Goal: Task Accomplishment & Management: Manage account settings

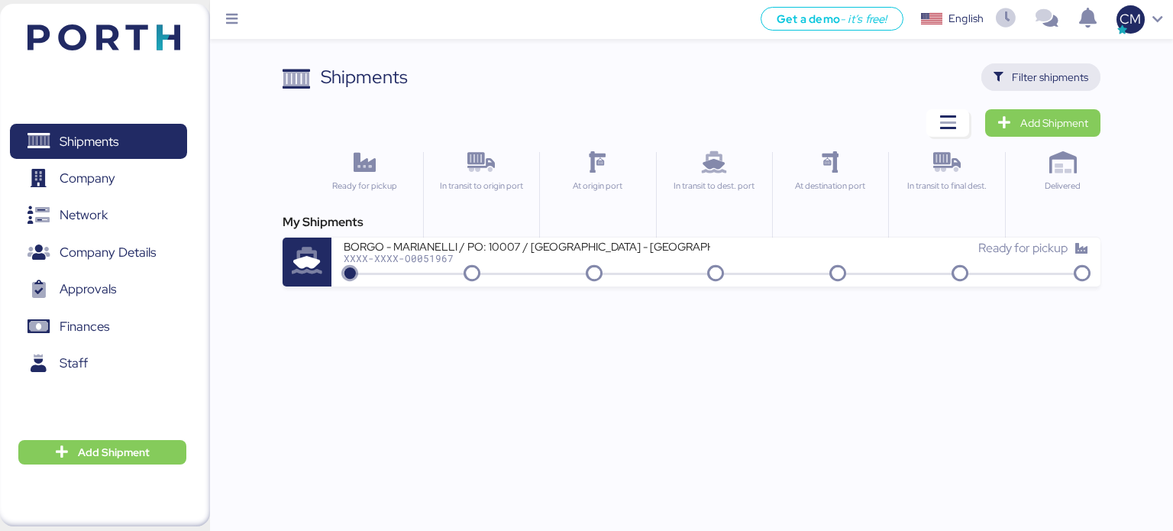
click at [1048, 83] on span "Filter shipments" at bounding box center [1050, 77] width 76 height 18
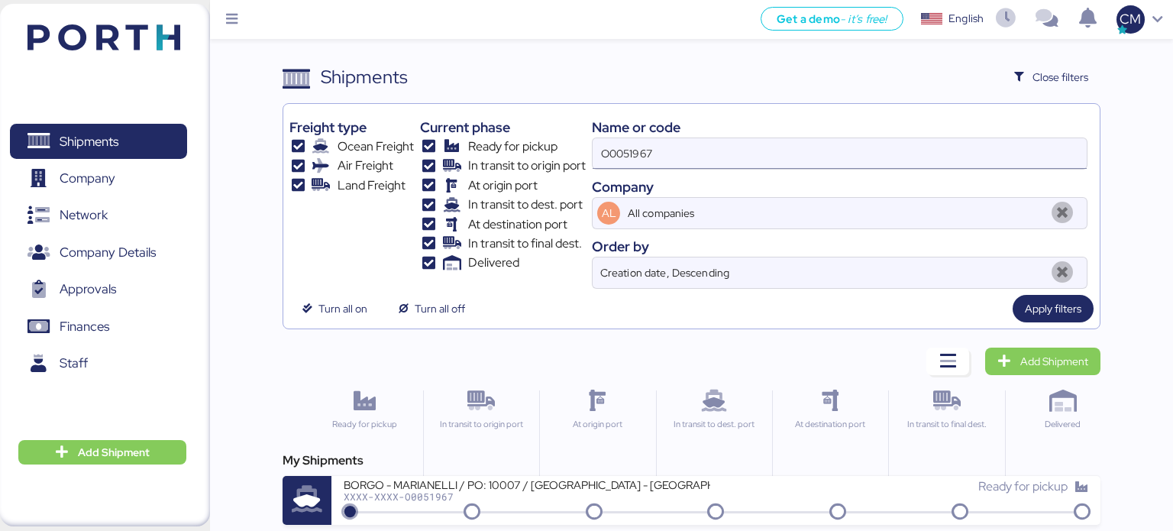
click at [827, 164] on input "O0051967" at bounding box center [840, 153] width 494 height 31
click at [826, 164] on input "O0051967" at bounding box center [840, 153] width 494 height 31
click at [821, 161] on input "O0051967" at bounding box center [840, 153] width 494 height 31
click at [818, 160] on input "O0051967" at bounding box center [840, 153] width 494 height 31
drag, startPoint x: 818, startPoint y: 160, endPoint x: 784, endPoint y: 160, distance: 33.6
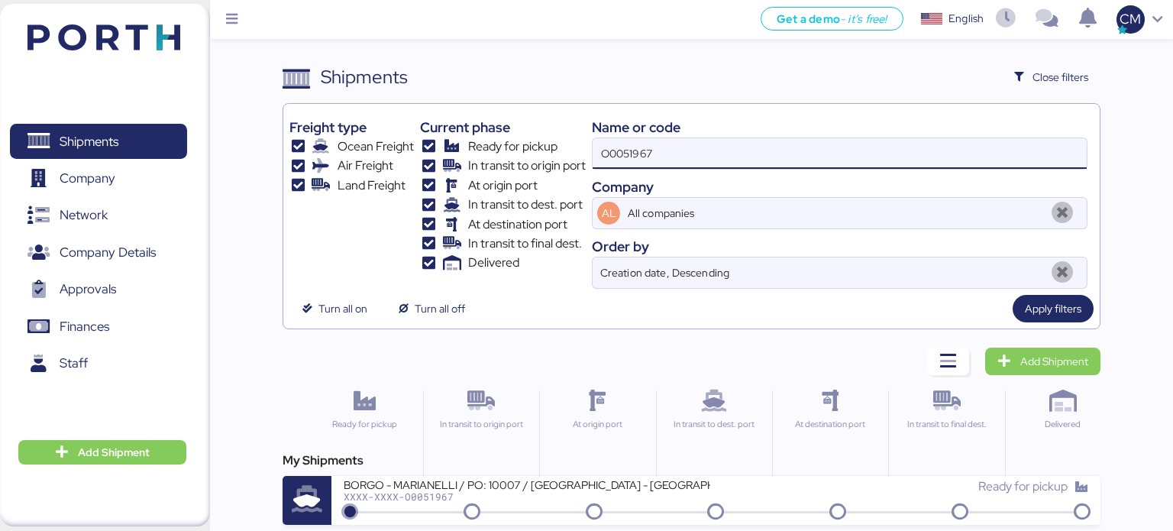
click at [815, 160] on input "O0051967" at bounding box center [840, 153] width 494 height 31
paste input "O0052056"
type input "O0052056"
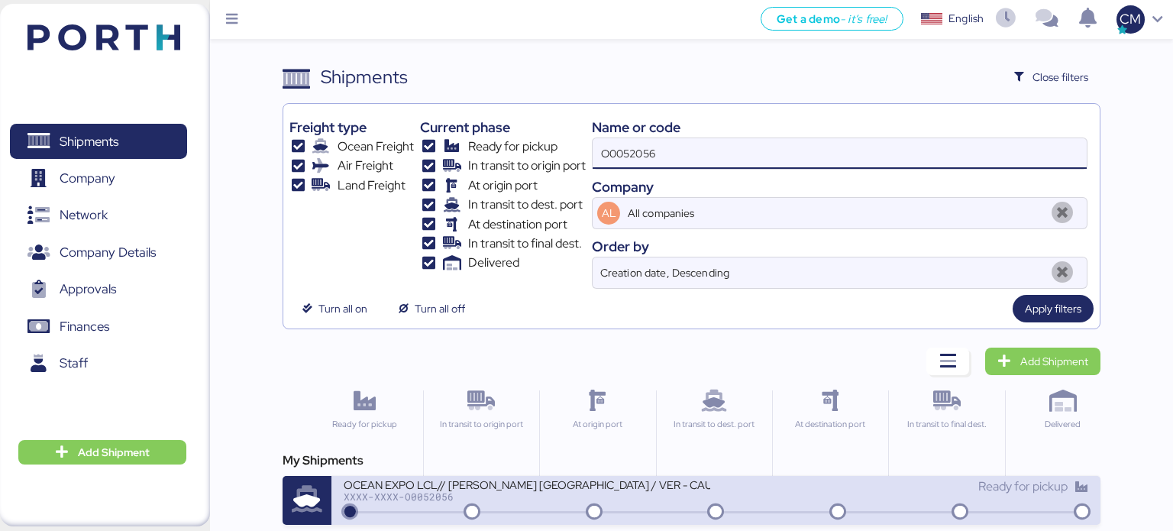
click at [601, 488] on div "OCEAN EXPO LCL// [PERSON_NAME] [GEOGRAPHIC_DATA] / VER - CAUCEDO" at bounding box center [527, 483] width 367 height 13
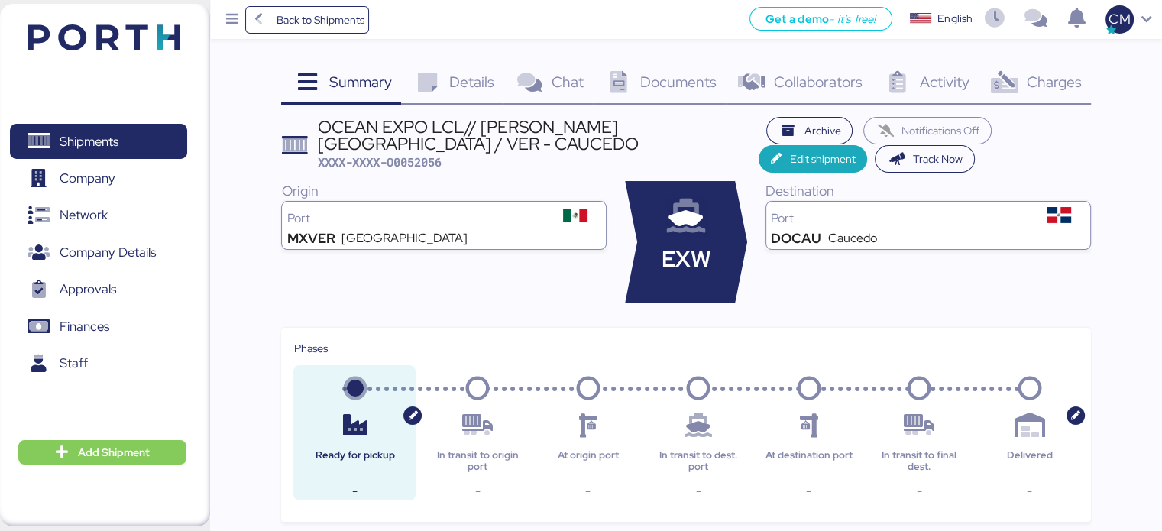
click at [690, 225] on icon at bounding box center [685, 216] width 51 height 17
click at [669, 242] on div "EXW" at bounding box center [686, 242] width 122 height 122
click at [801, 163] on span "Edit shipment" at bounding box center [822, 159] width 66 height 18
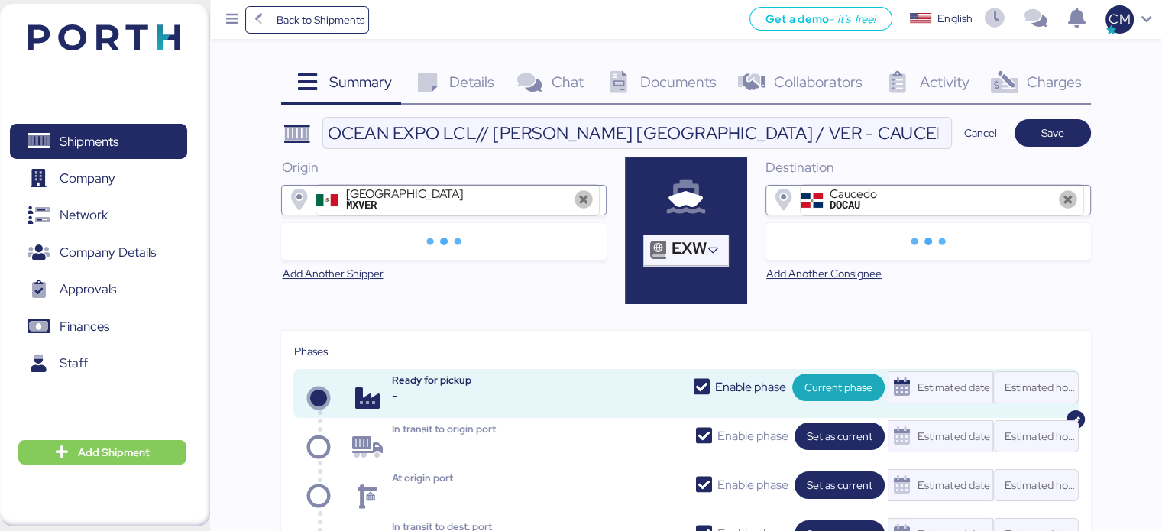
click at [684, 228] on div "EXW" at bounding box center [686, 230] width 122 height 147
click at [687, 247] on span "EXW" at bounding box center [688, 248] width 35 height 14
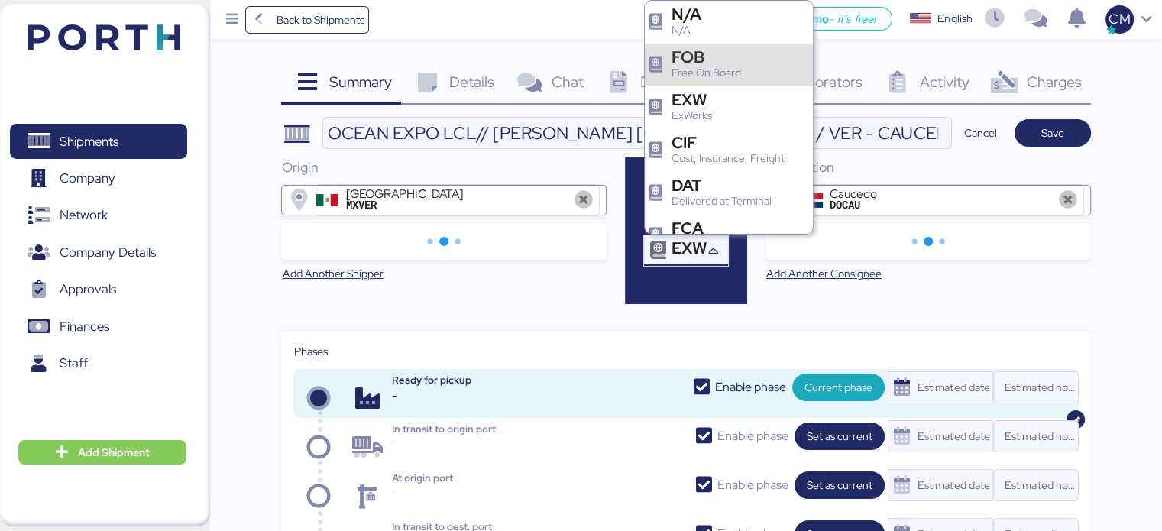
click at [713, 68] on div "Free On Board" at bounding box center [705, 73] width 69 height 16
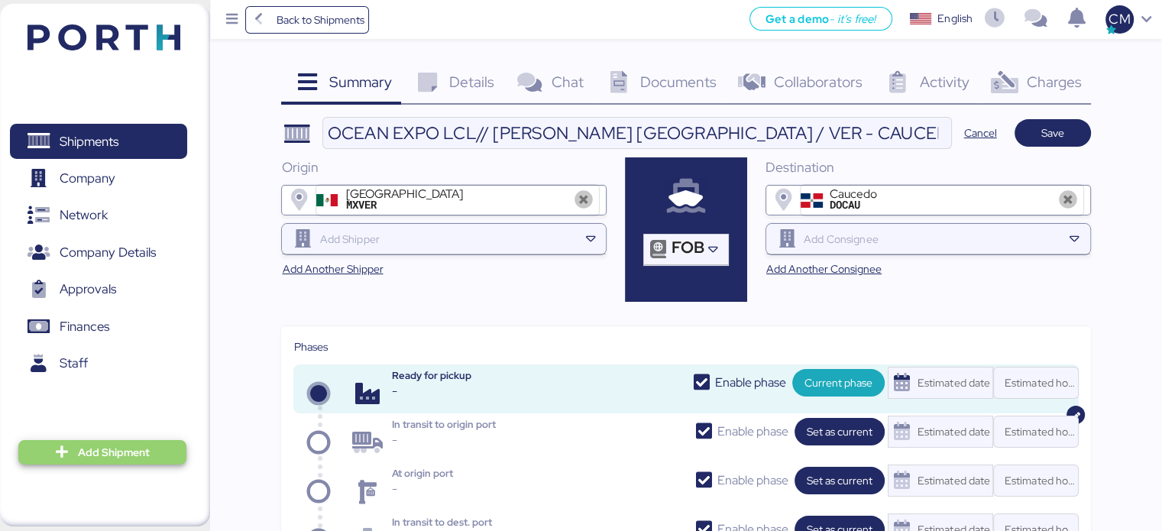
click at [144, 451] on span "Add Shipment" at bounding box center [114, 452] width 72 height 18
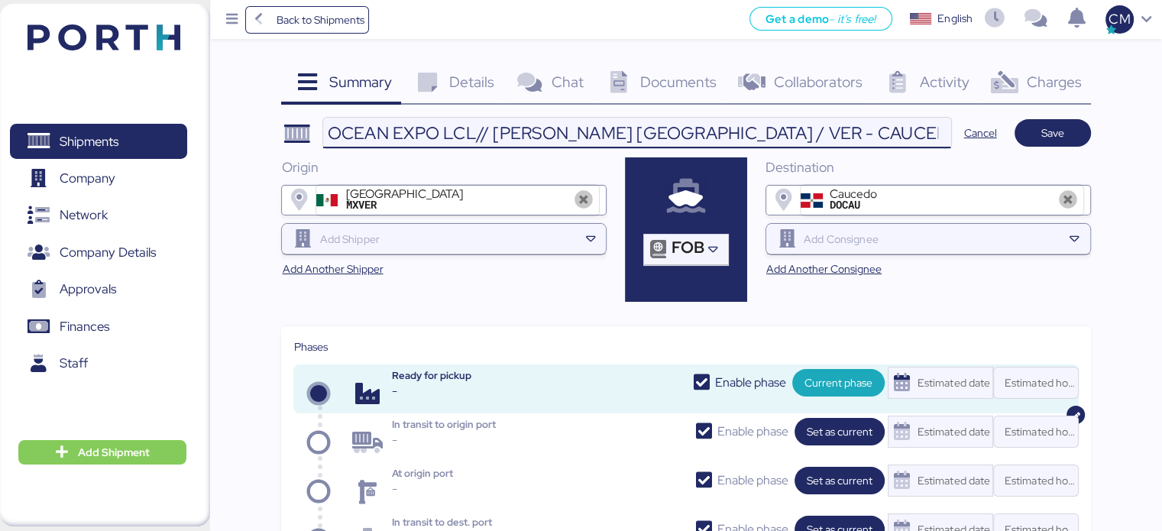
drag, startPoint x: 338, startPoint y: 128, endPoint x: 847, endPoint y: 124, distance: 509.4
click at [847, 124] on input "OCEAN EXPO LCL// [PERSON_NAME] [GEOGRAPHIC_DATA] / VER - CAUCEDO" at bounding box center [636, 133] width 627 height 31
click at [831, 124] on input "OCEAN EXPO LCL// [PERSON_NAME] [GEOGRAPHIC_DATA] / VER - CAUCEDO" at bounding box center [636, 133] width 627 height 31
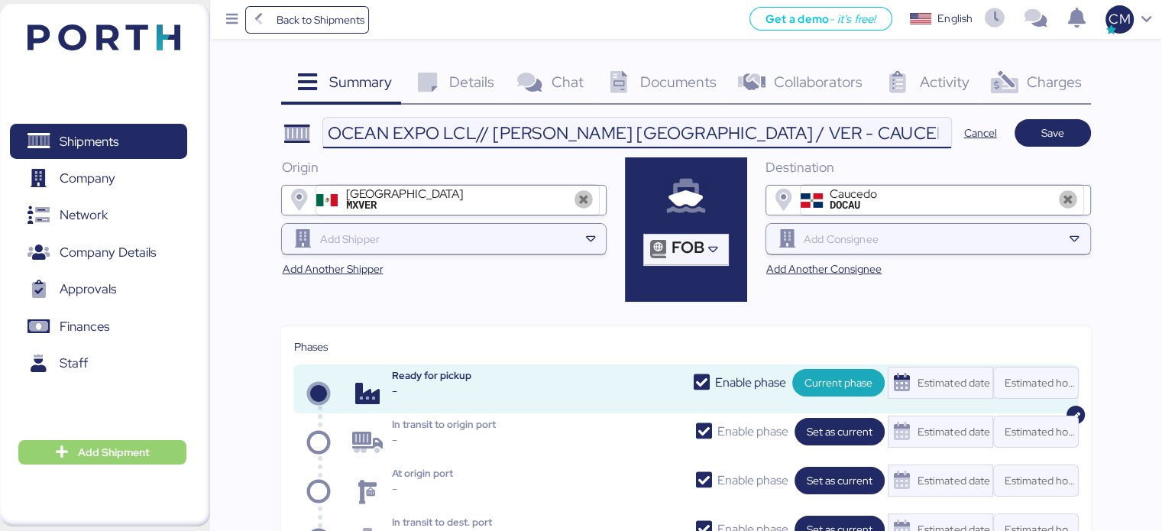
click at [121, 443] on span "Add Shipment" at bounding box center [114, 452] width 72 height 18
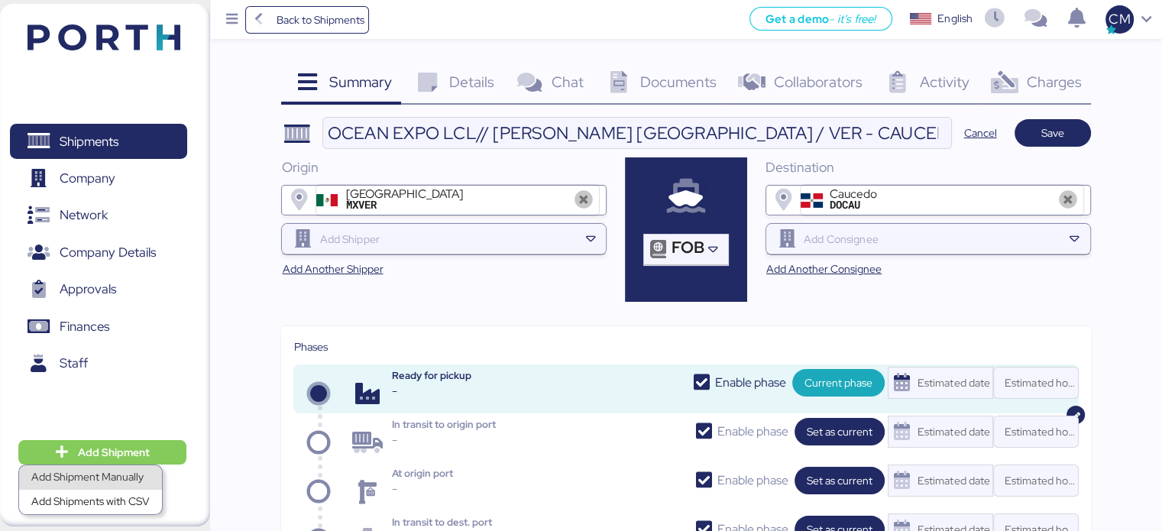
click at [128, 467] on div "Add Shipment Manually" at bounding box center [90, 477] width 118 height 21
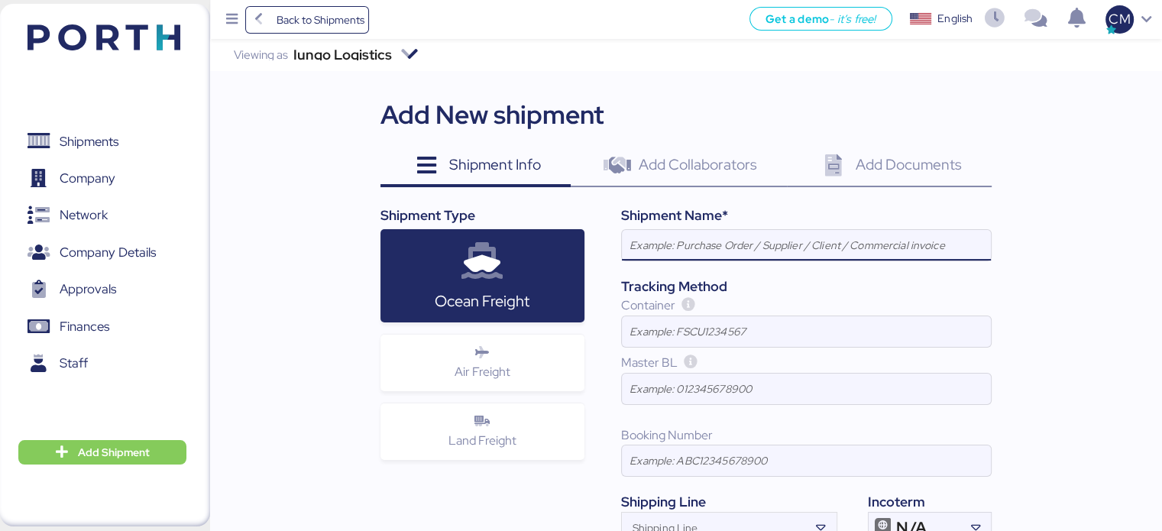
click at [684, 242] on input at bounding box center [806, 245] width 369 height 31
drag, startPoint x: 708, startPoint y: 244, endPoint x: 605, endPoint y: 256, distance: 103.8
click at [605, 256] on div "Shipment Name* OCEAN EXPO LCL// HARRY HEISEN - KERRY MÉXICO / VER - CAUCEDO Tra…" at bounding box center [787, 374] width 407 height 338
click at [703, 254] on input "OCEAN EXPO LCL// [PERSON_NAME] [GEOGRAPHIC_DATA] / VER - CAUCEDO" at bounding box center [806, 245] width 369 height 31
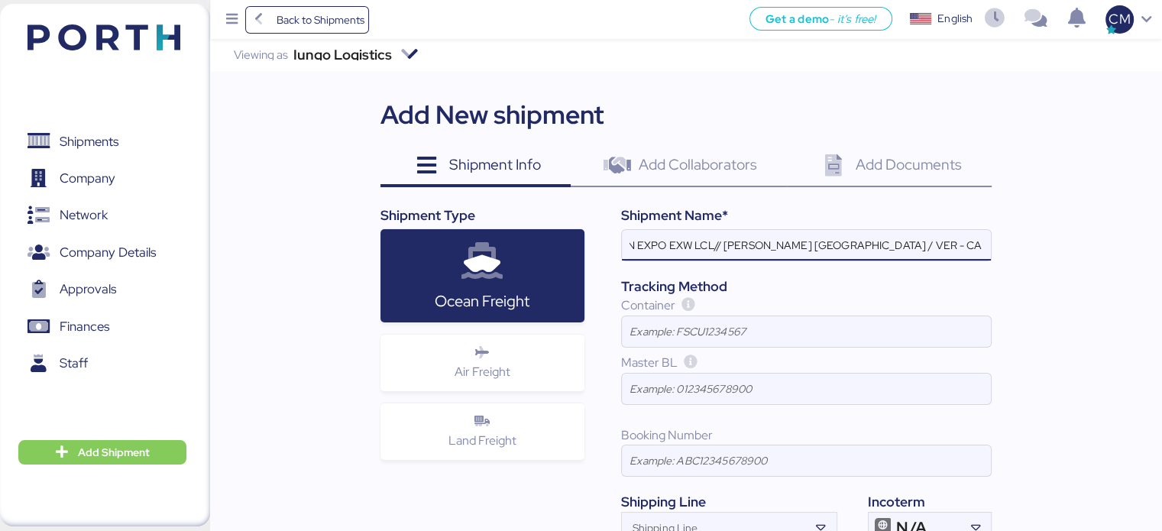
drag, startPoint x: 826, startPoint y: 253, endPoint x: 993, endPoint y: 247, distance: 167.4
click at [993, 247] on div "Iungo Logistics Viewing as Iungo Logistics Add New shipment Shipment Info 0 Add…" at bounding box center [686, 341] width 952 height 605
click at [871, 258] on input "OCEAN EXPO EXW LCL// HARRY HEISEN - KERRY MÉXICO / VER - CAUCEDO" at bounding box center [806, 245] width 369 height 31
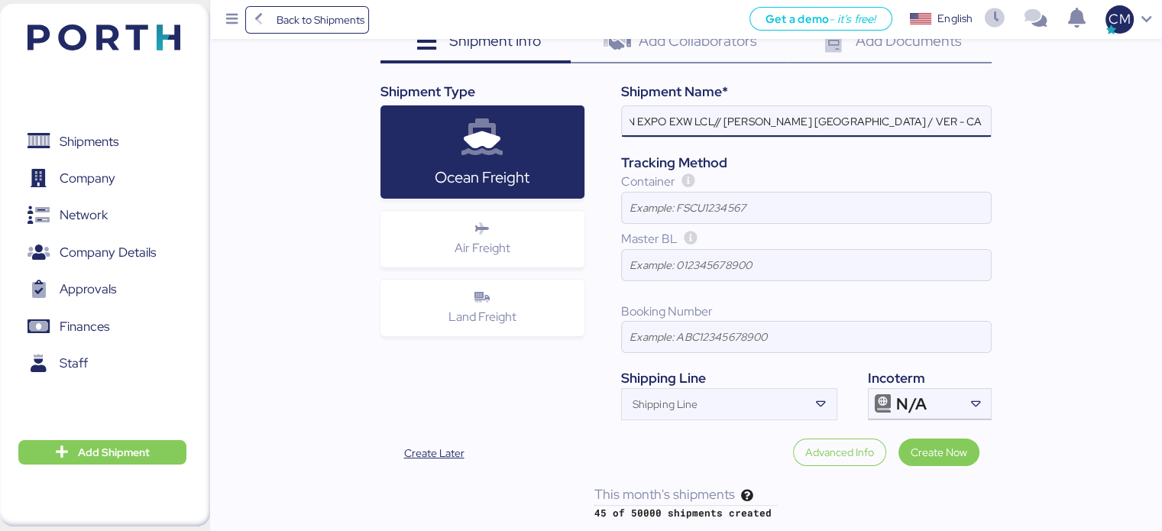
scroll to position [0, 0]
click at [867, 118] on input "OCEAN EXPO EXW LCL// HARRY HEISEN - KERRY MÉXICO / VER - CAUCEDO" at bounding box center [806, 121] width 369 height 31
click at [892, 118] on input "OCEAN EXPO EXW LCL// HARRY HEISEN - KERRY MÉXICO / VER - CAUCEDO" at bounding box center [806, 121] width 369 height 31
drag, startPoint x: 923, startPoint y: 121, endPoint x: 845, endPoint y: 127, distance: 78.1
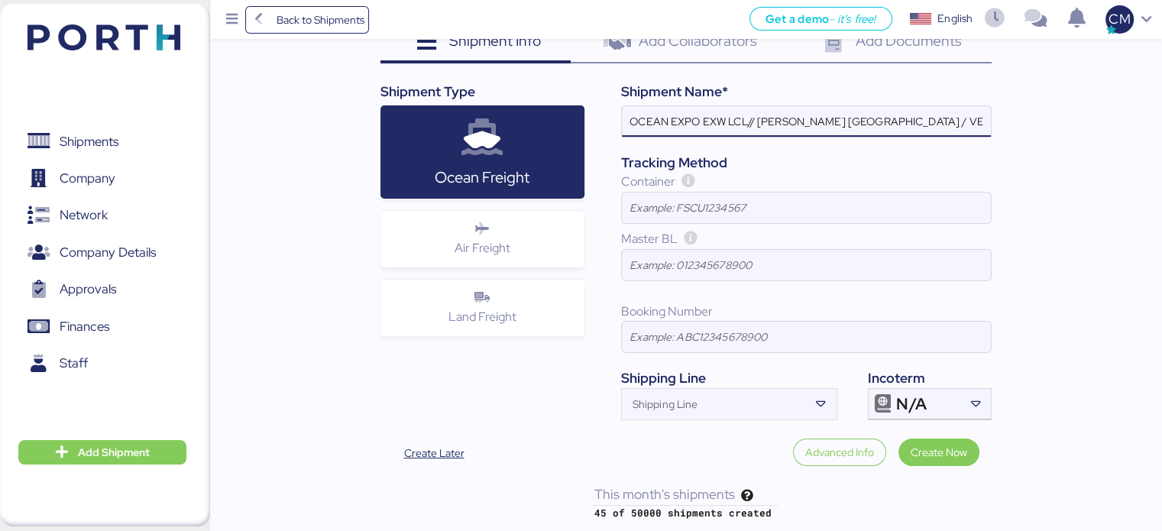
click at [847, 131] on input "OCEAN EXPO EXW LCL// HARRY HEISEN - KERRY MÉXICO / VER - CAUCEDO" at bounding box center [806, 121] width 369 height 31
paste input "Avient Corporation"
click at [942, 119] on input "OCEAN EXPO EXW LCL// HARRY HEISEN - Avient Corporation / VER - CAUCEDO" at bounding box center [806, 121] width 369 height 31
drag, startPoint x: 945, startPoint y: 115, endPoint x: 1049, endPoint y: 115, distance: 103.1
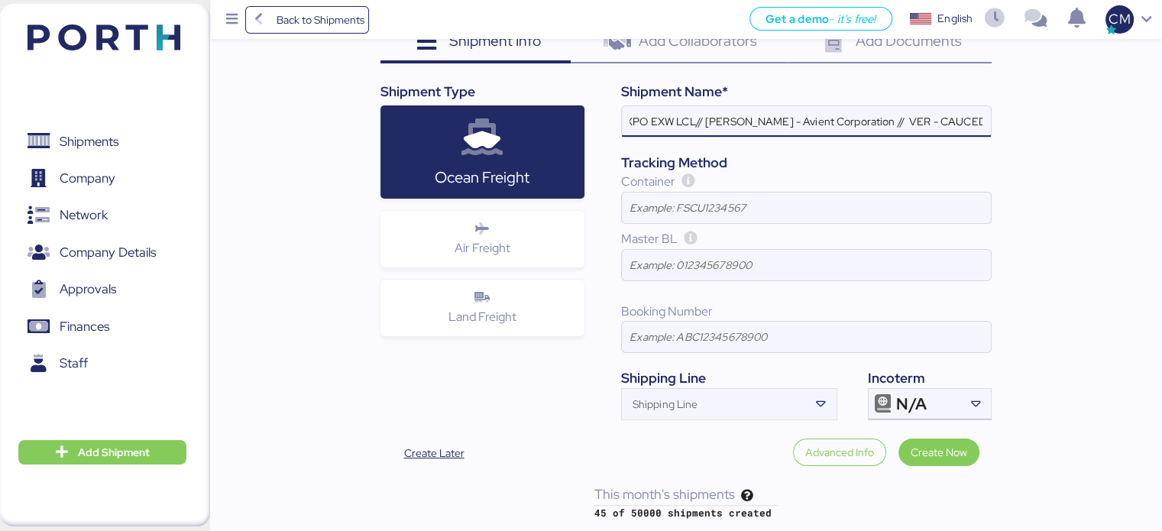
click at [1049, 115] on div "Iungo Logistics Viewing as Iungo Logistics Add New shipment Shipment Info 0 Add…" at bounding box center [686, 217] width 952 height 605
type input "OCEAN EXPO EXW LCL// [PERSON_NAME] - Avient Corporation // VER - CAUCEDO"
click at [974, 153] on div "Tracking Method" at bounding box center [806, 163] width 370 height 20
click at [699, 412] on input "Shipping Line" at bounding box center [715, 408] width 187 height 18
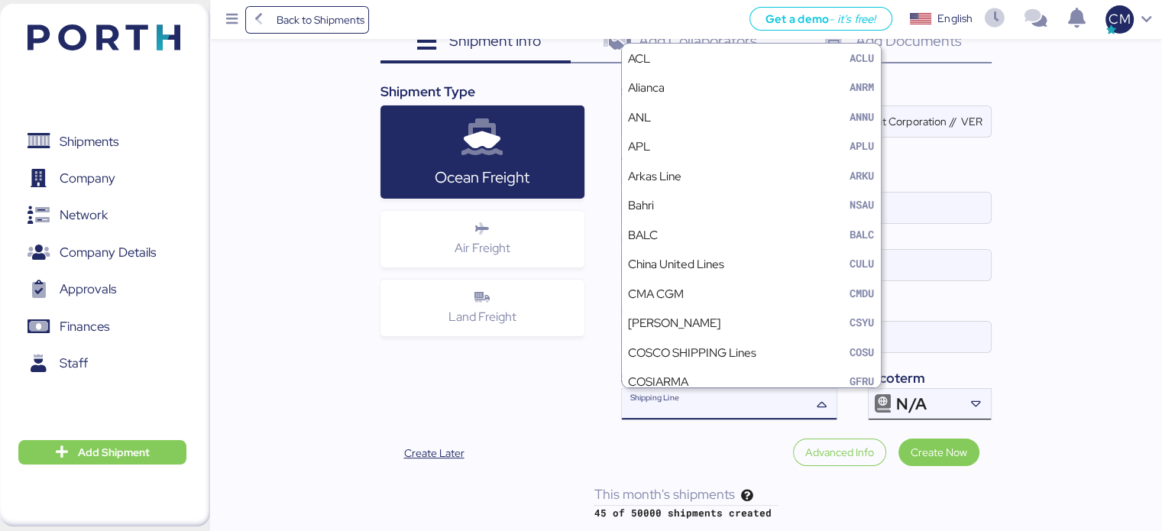
click at [927, 403] on div "N/A" at bounding box center [927, 404] width 63 height 31
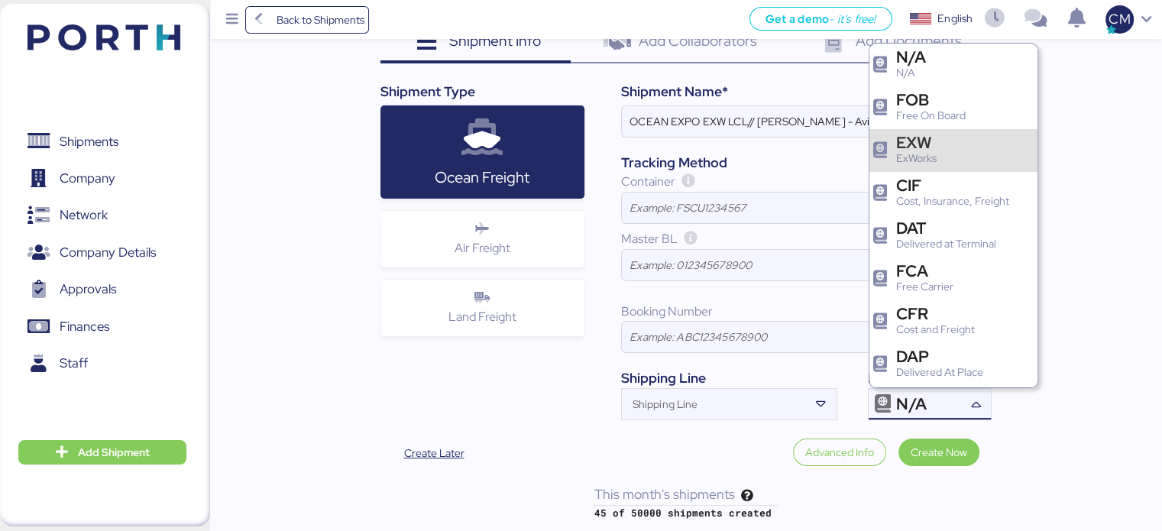
click at [923, 145] on div "EXW" at bounding box center [916, 142] width 40 height 16
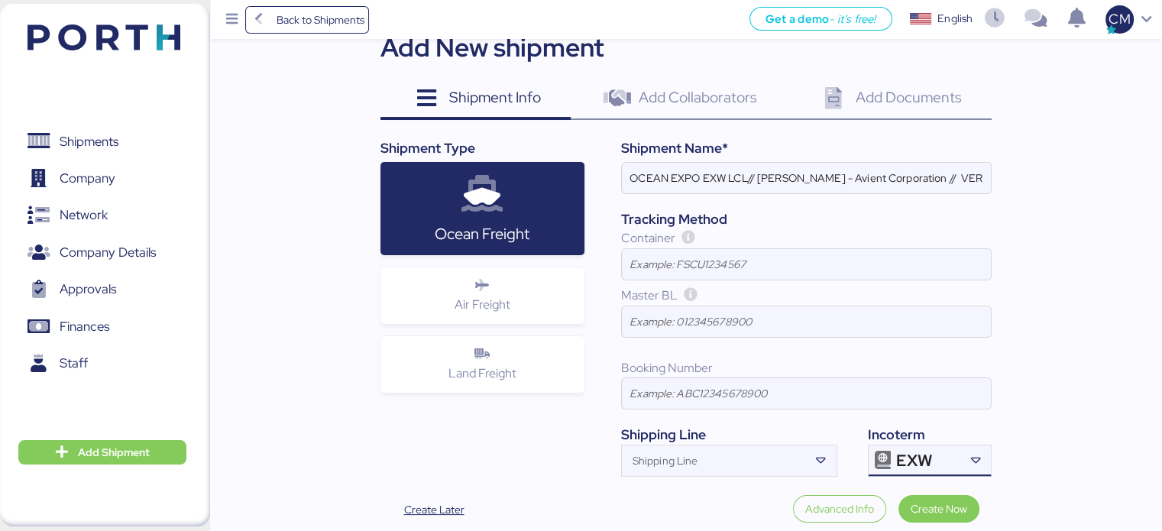
scroll to position [124, 0]
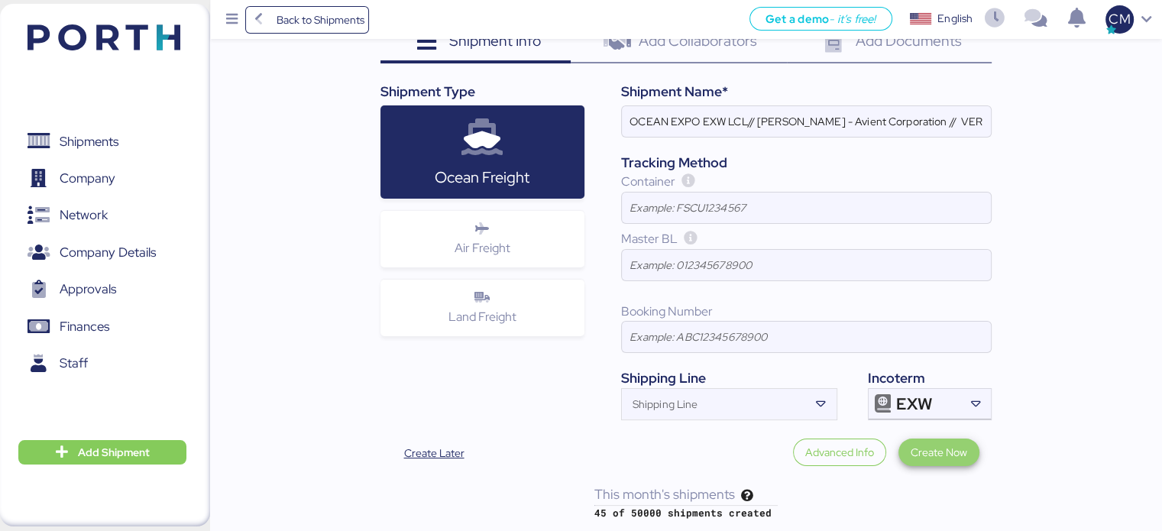
click at [932, 445] on span "Create Now" at bounding box center [938, 452] width 57 height 18
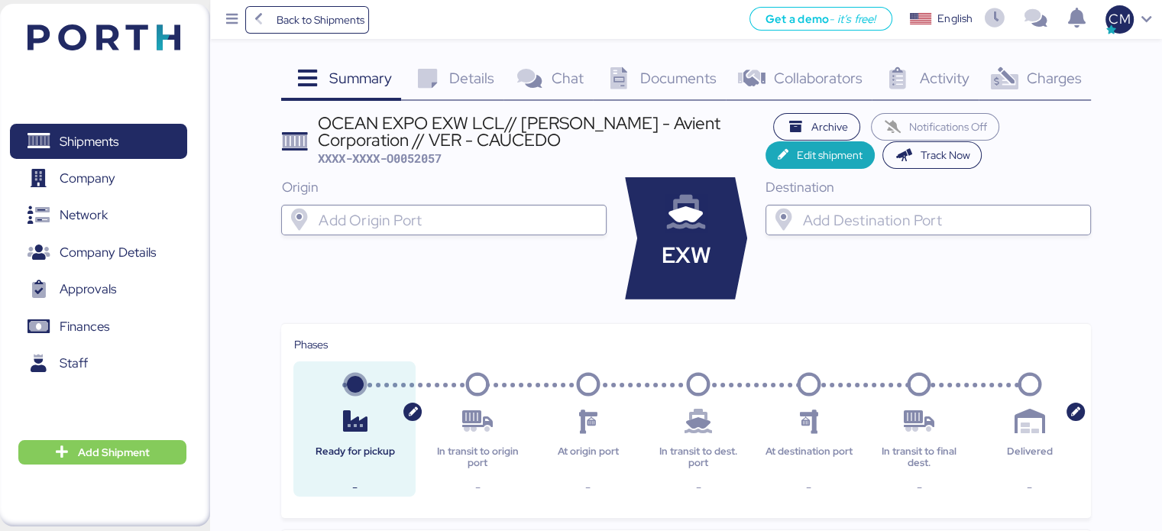
scroll to position [3, 0]
click at [430, 228] on input "search" at bounding box center [457, 221] width 284 height 18
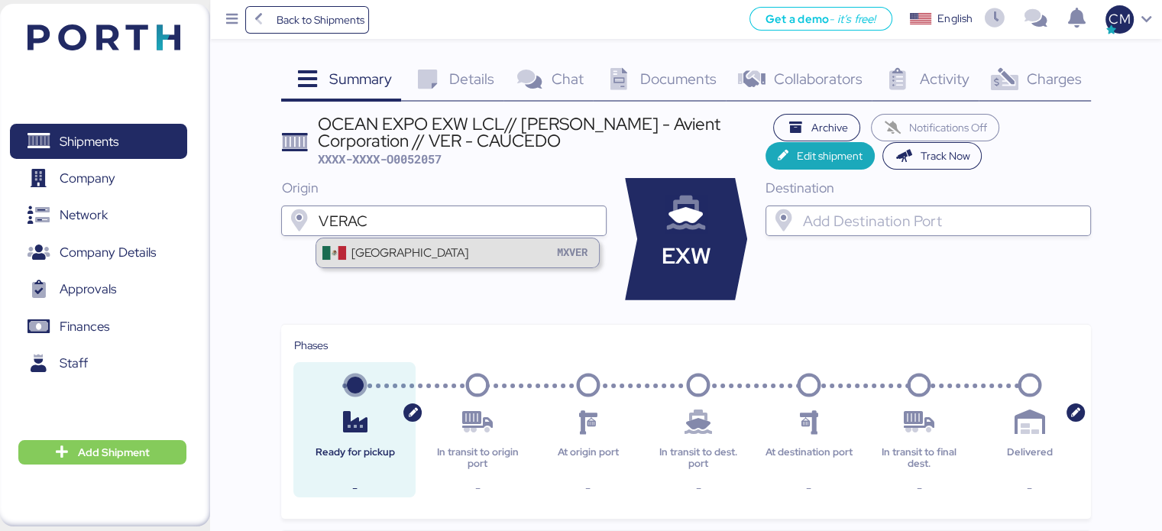
type input "VERAC"
click at [434, 250] on div "Veracruz MXVER" at bounding box center [457, 252] width 283 height 29
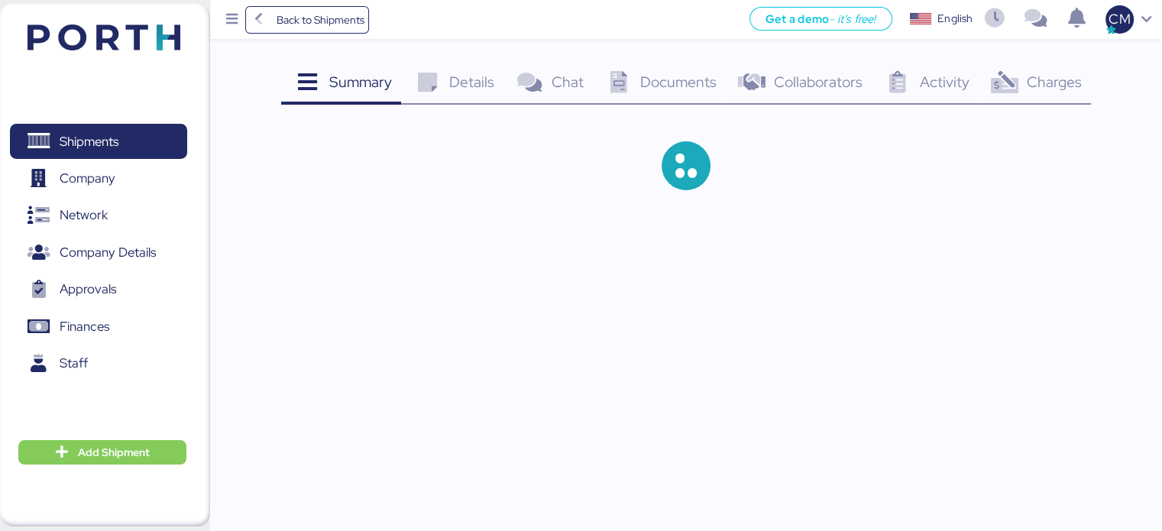
scroll to position [0, 0]
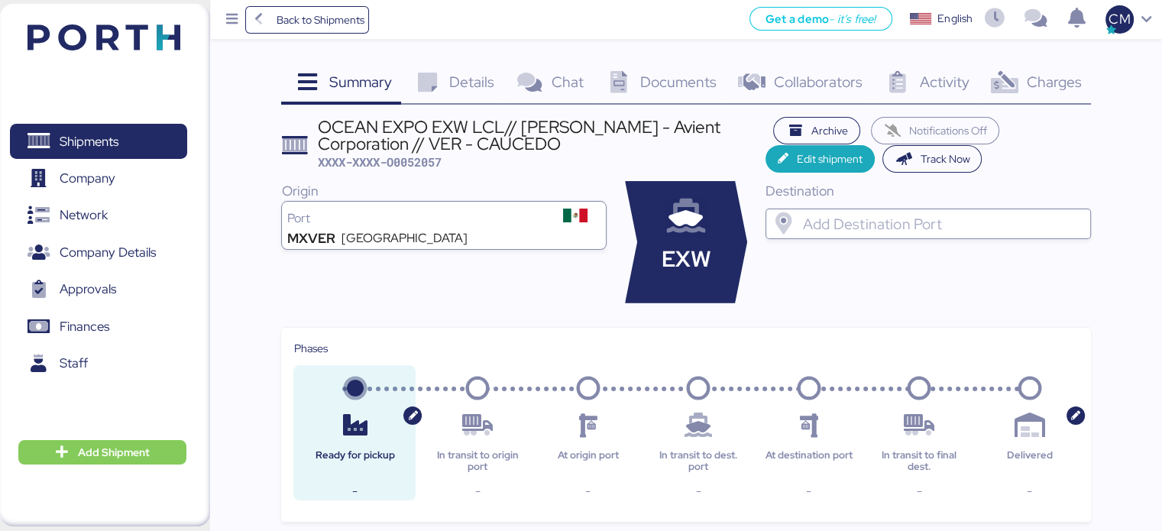
click at [832, 234] on div at bounding box center [942, 223] width 284 height 31
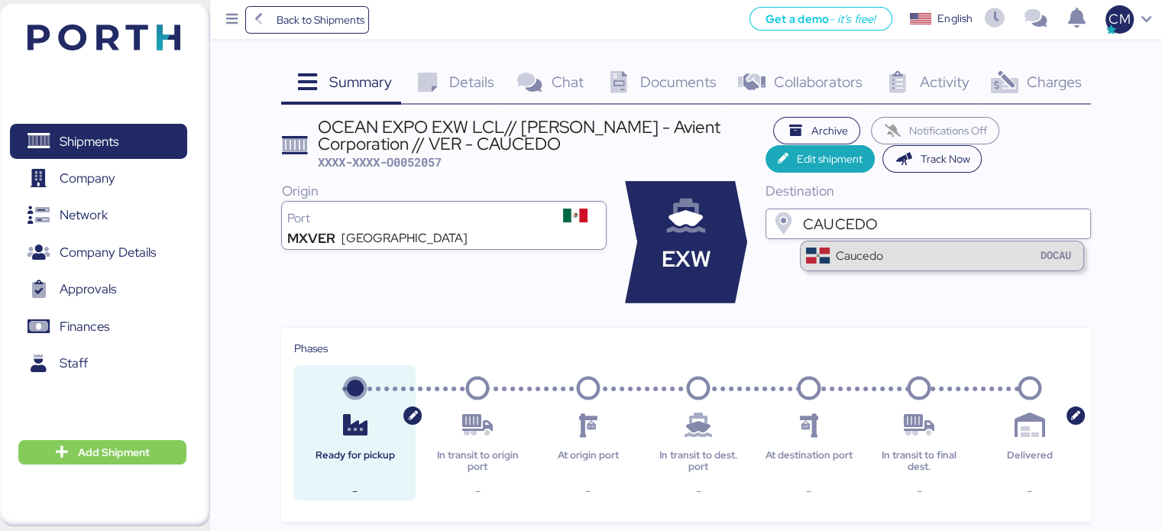
type input "CAUCEDO"
click at [847, 257] on div "Caucedo" at bounding box center [858, 256] width 47 height 18
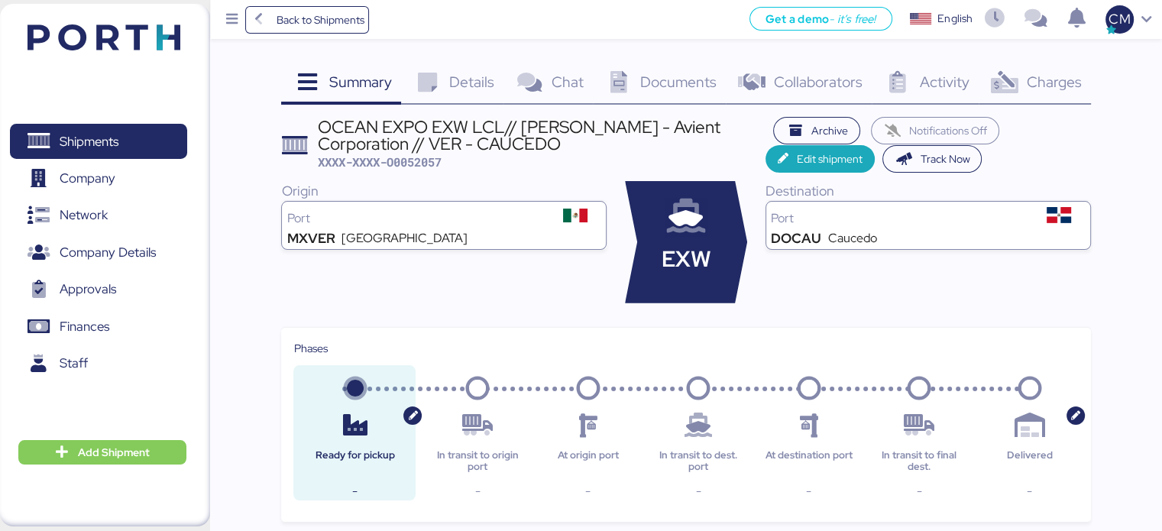
click at [470, 80] on span "Details" at bounding box center [471, 82] width 45 height 20
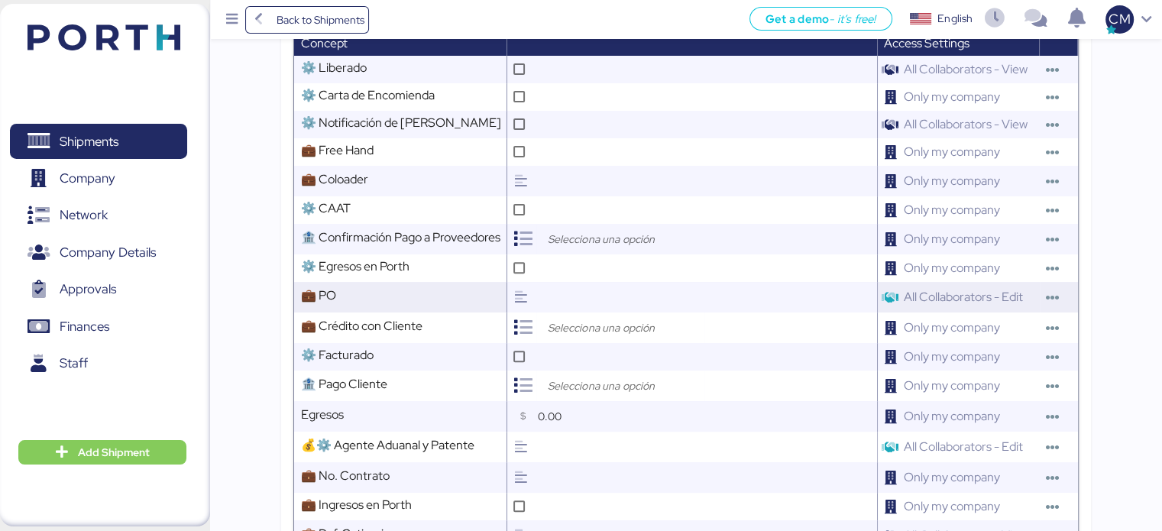
scroll to position [535, 0]
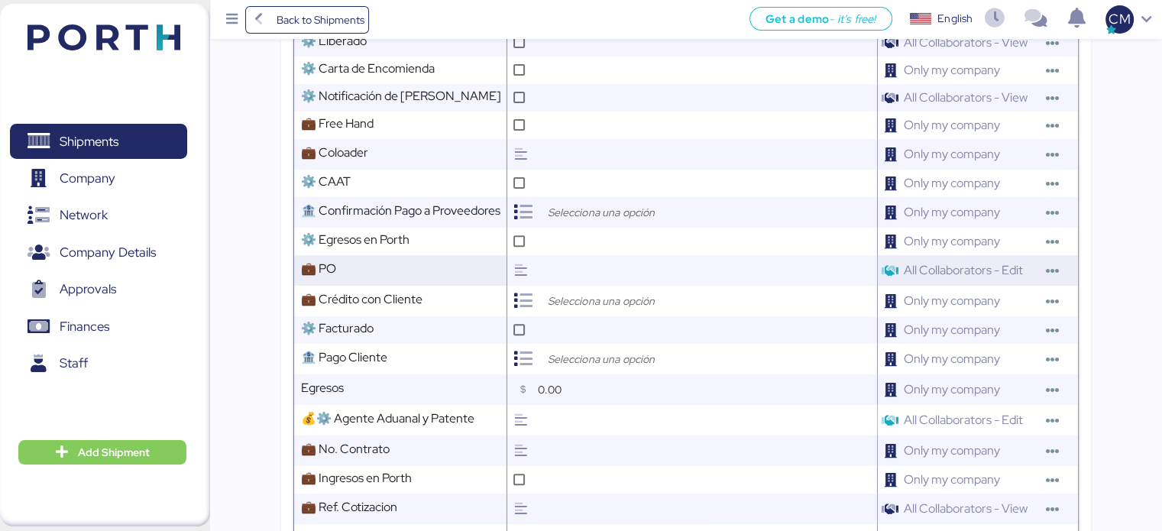
click at [550, 280] on input "text" at bounding box center [704, 270] width 343 height 31
click at [564, 309] on input "search" at bounding box center [624, 301] width 160 height 18
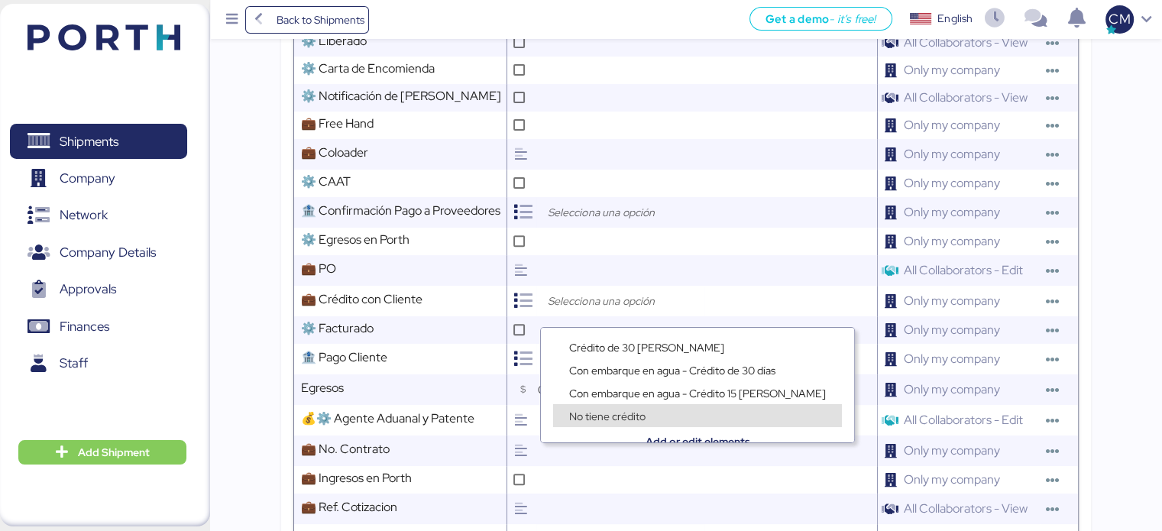
click at [616, 409] on div "No tiene crédito" at bounding box center [607, 415] width 84 height 15
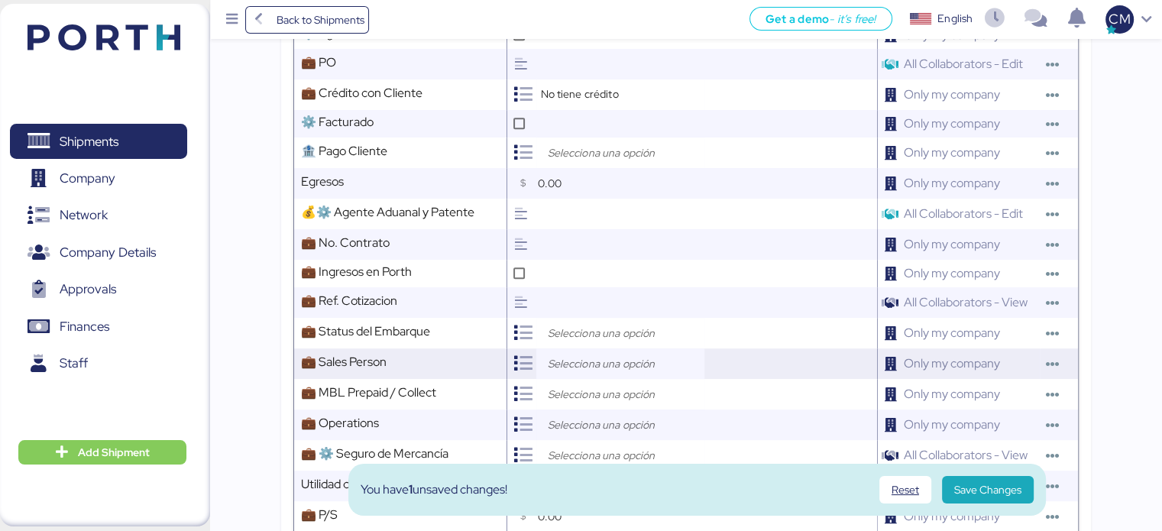
scroll to position [764, 0]
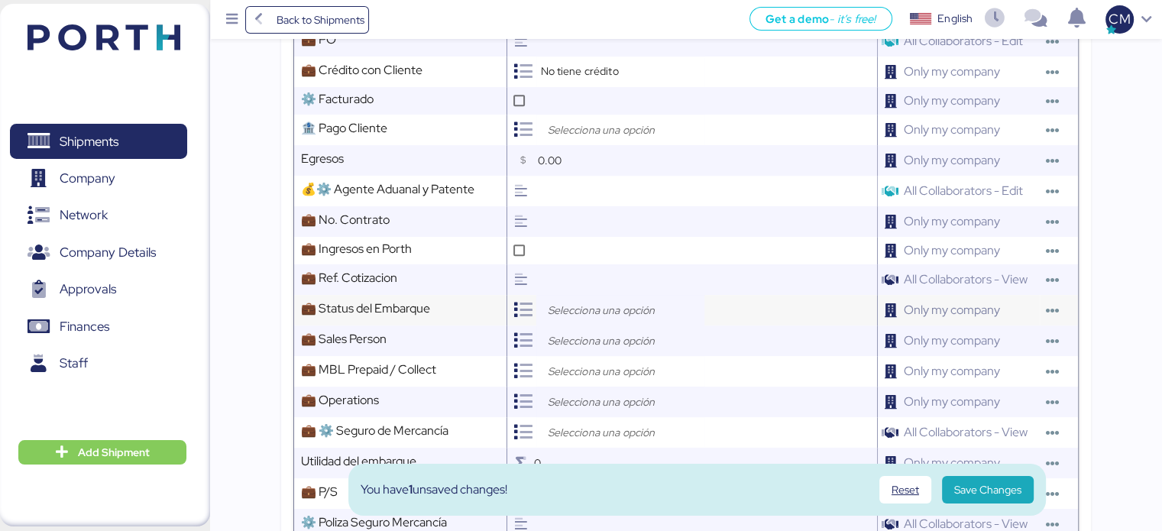
click at [580, 317] on input "search" at bounding box center [624, 310] width 160 height 18
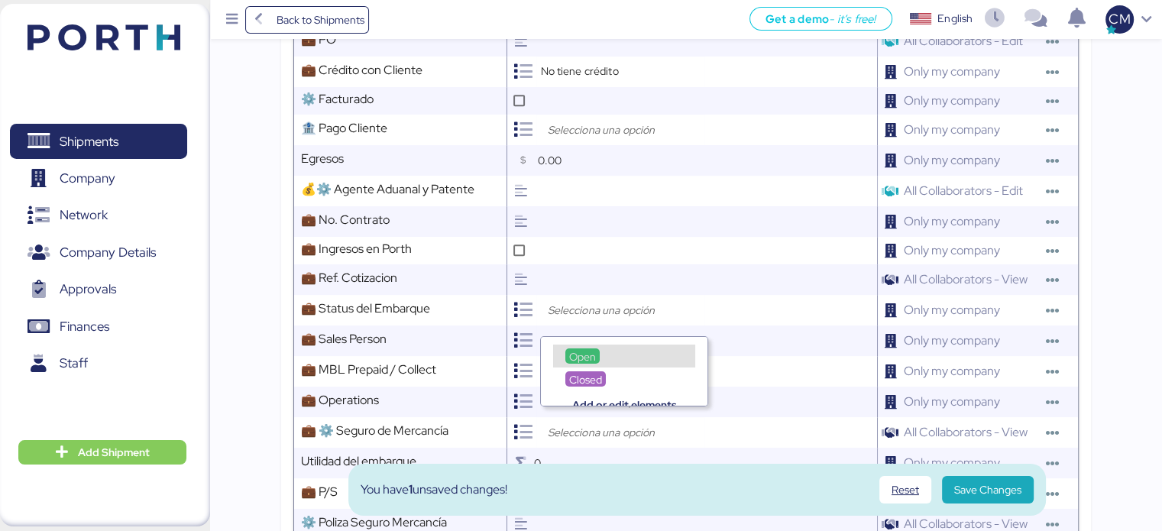
click at [575, 351] on span "Open" at bounding box center [582, 357] width 27 height 14
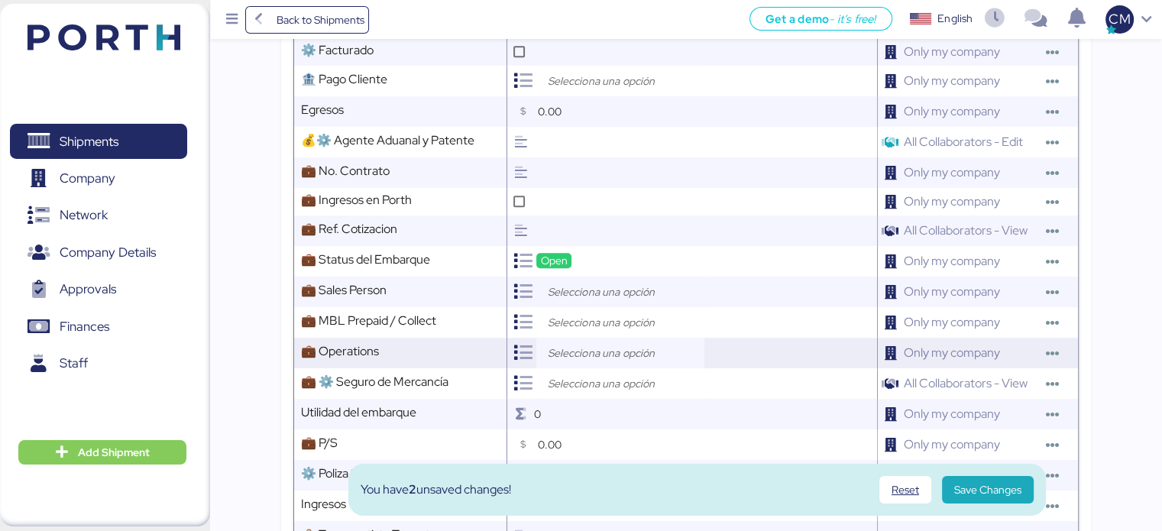
scroll to position [840, 0]
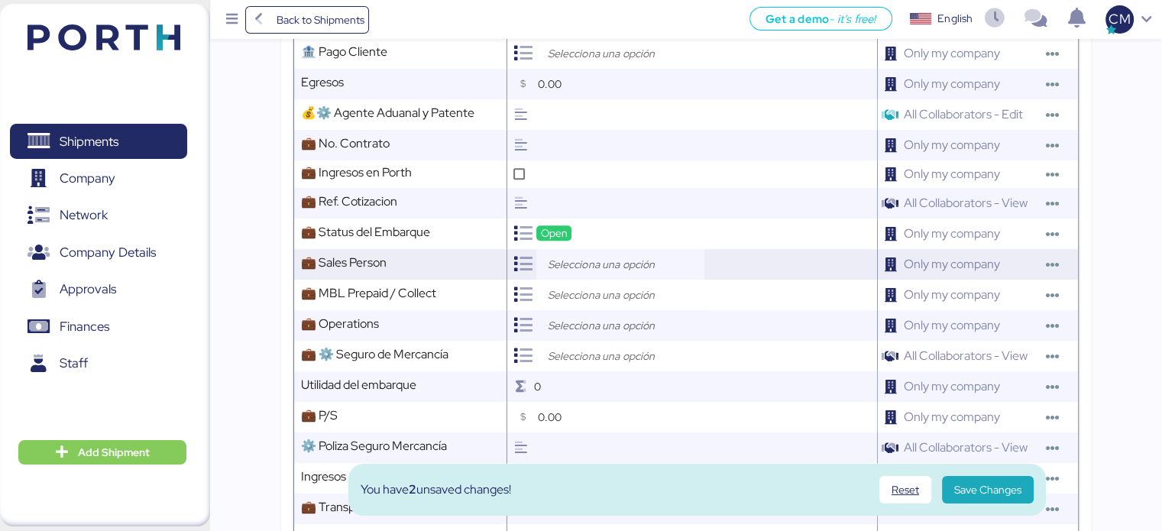
click at [566, 273] on input "search" at bounding box center [624, 264] width 160 height 18
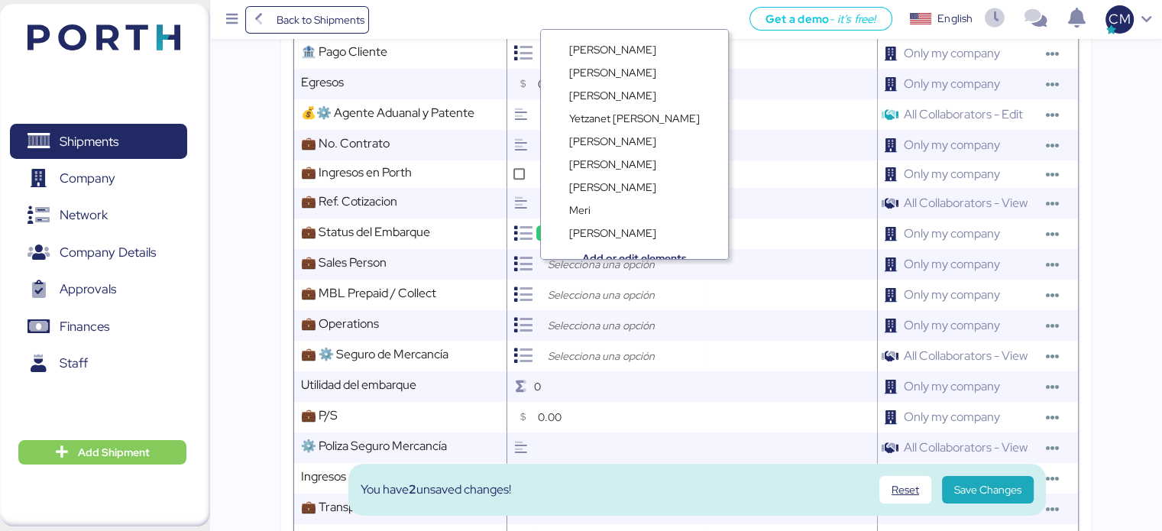
click at [593, 236] on div "Add or edit elements" at bounding box center [634, 247] width 187 height 23
click at [591, 228] on span "Camila Macías" at bounding box center [612, 233] width 87 height 14
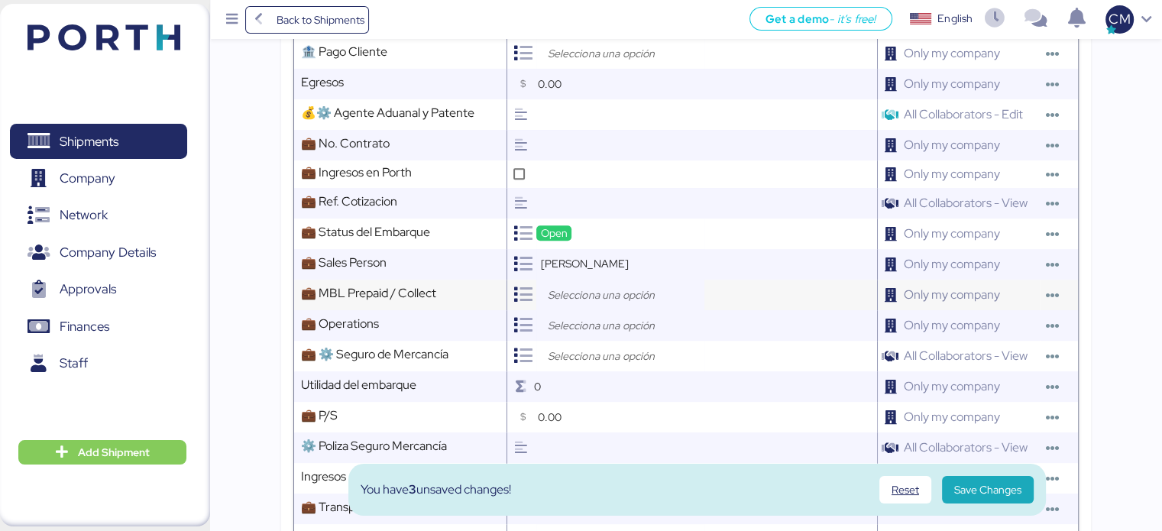
click at [585, 304] on input "search" at bounding box center [624, 295] width 160 height 18
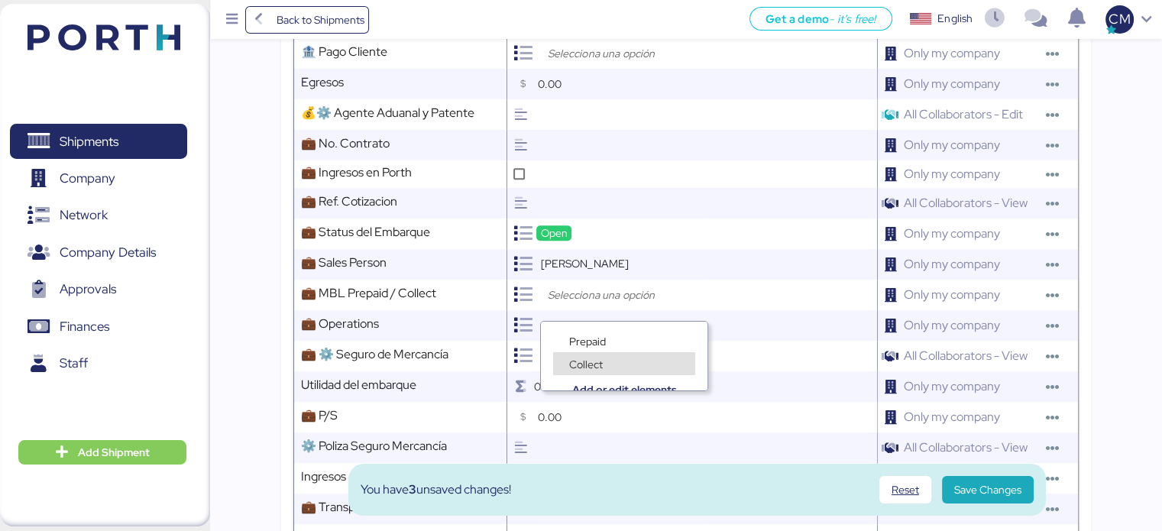
click at [597, 361] on span "Collect" at bounding box center [586, 364] width 34 height 14
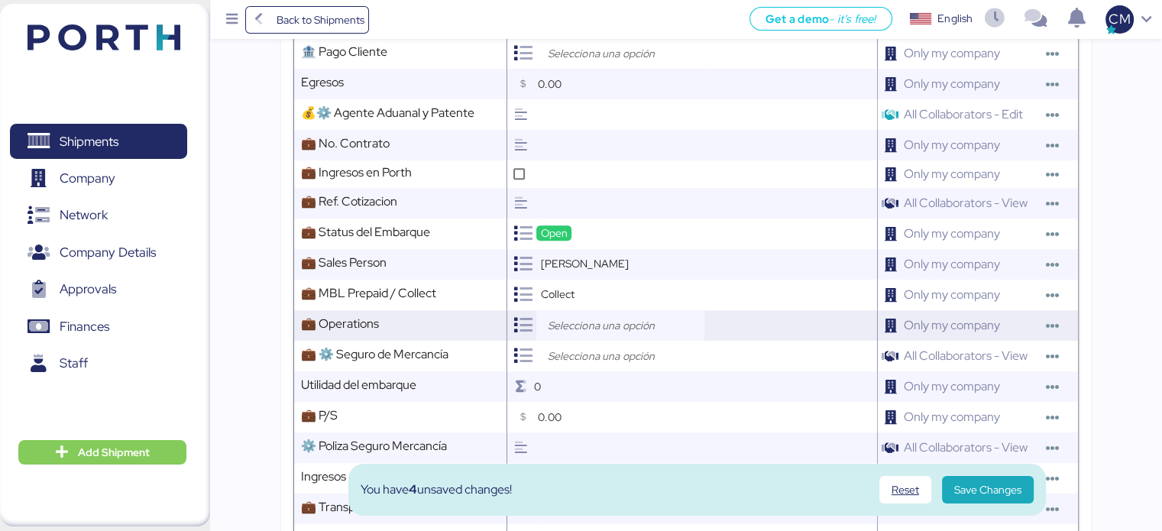
click at [596, 334] on input "search" at bounding box center [624, 325] width 160 height 18
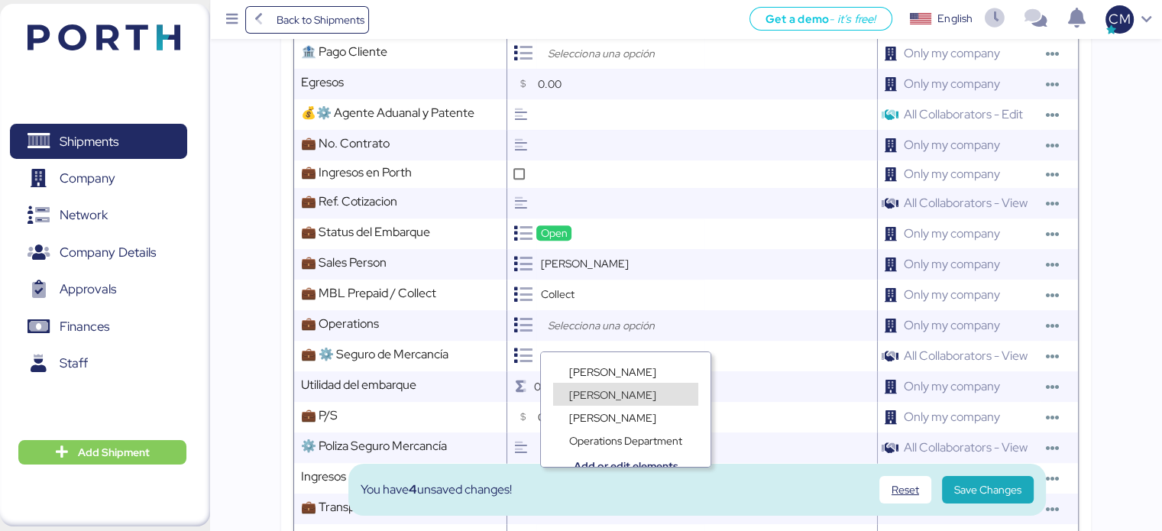
click at [605, 394] on span "Lorely Velarde" at bounding box center [612, 395] width 87 height 14
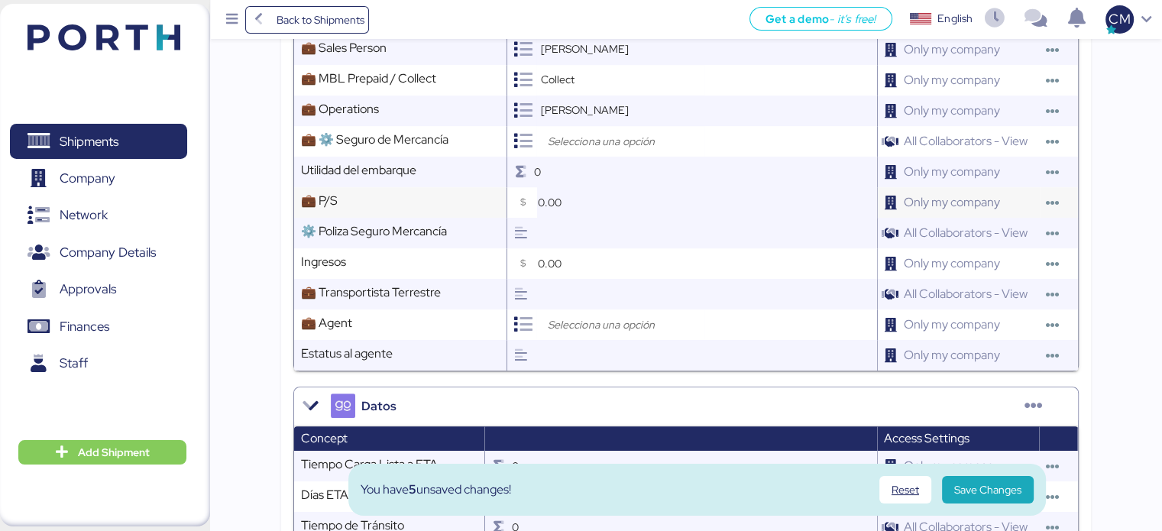
scroll to position [1069, 0]
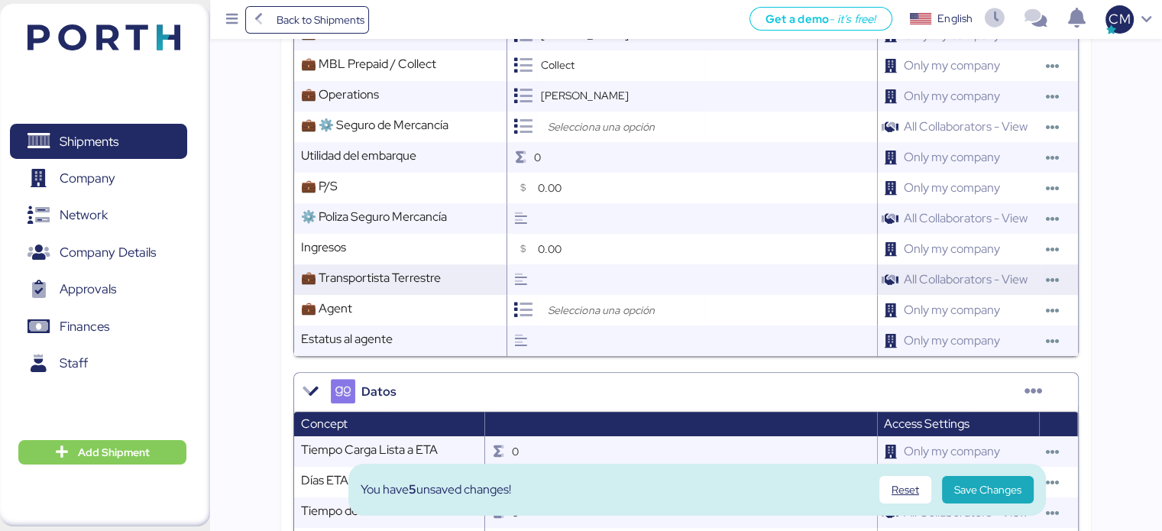
click at [577, 291] on input "text" at bounding box center [704, 279] width 343 height 31
click at [605, 319] on input "search" at bounding box center [624, 310] width 160 height 18
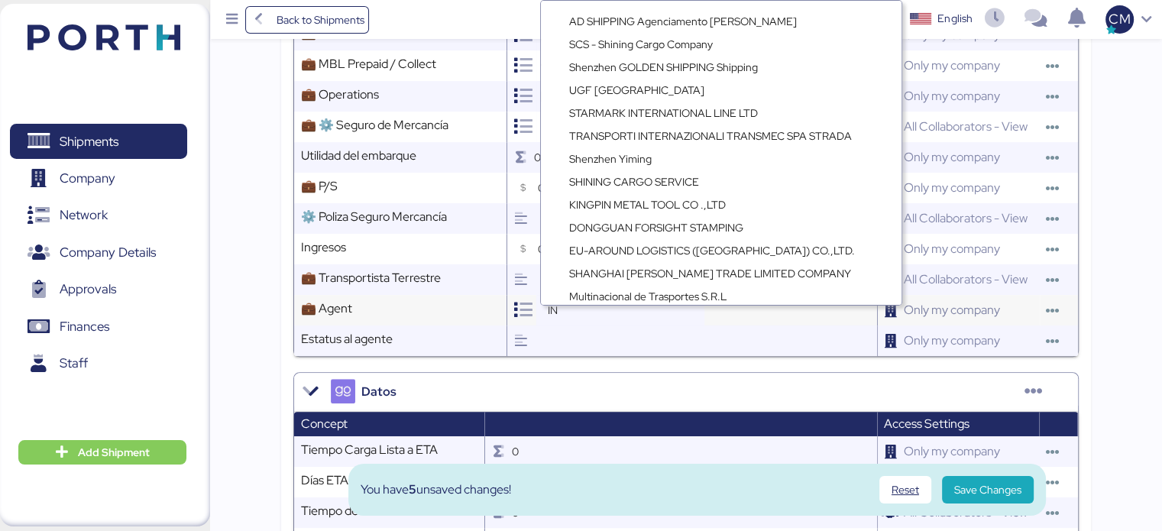
type input "I"
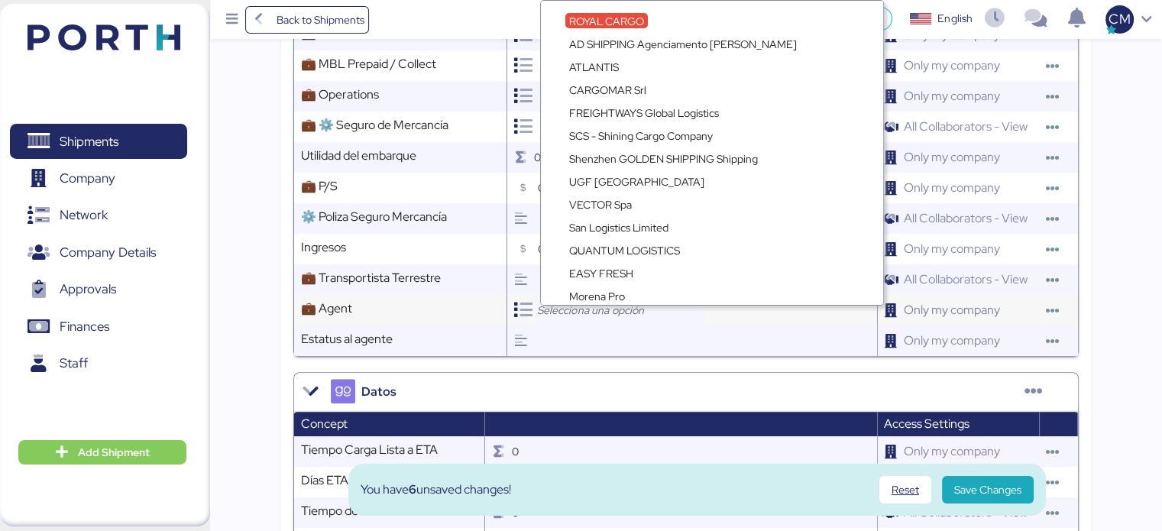
drag, startPoint x: 635, startPoint y: 332, endPoint x: 628, endPoint y: 335, distance: 8.0
click at [628, 325] on div at bounding box center [620, 310] width 168 height 31
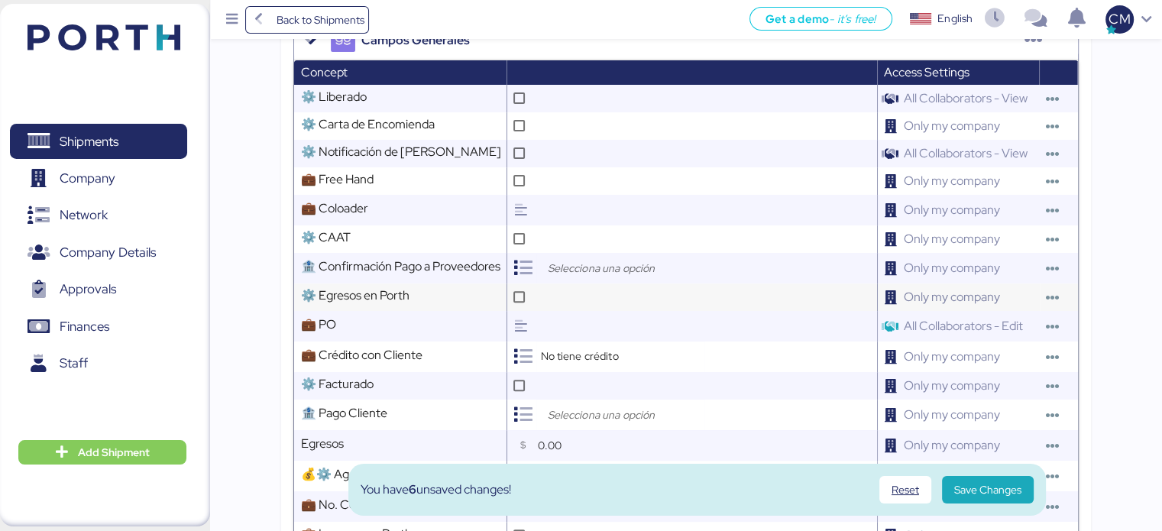
scroll to position [458, 0]
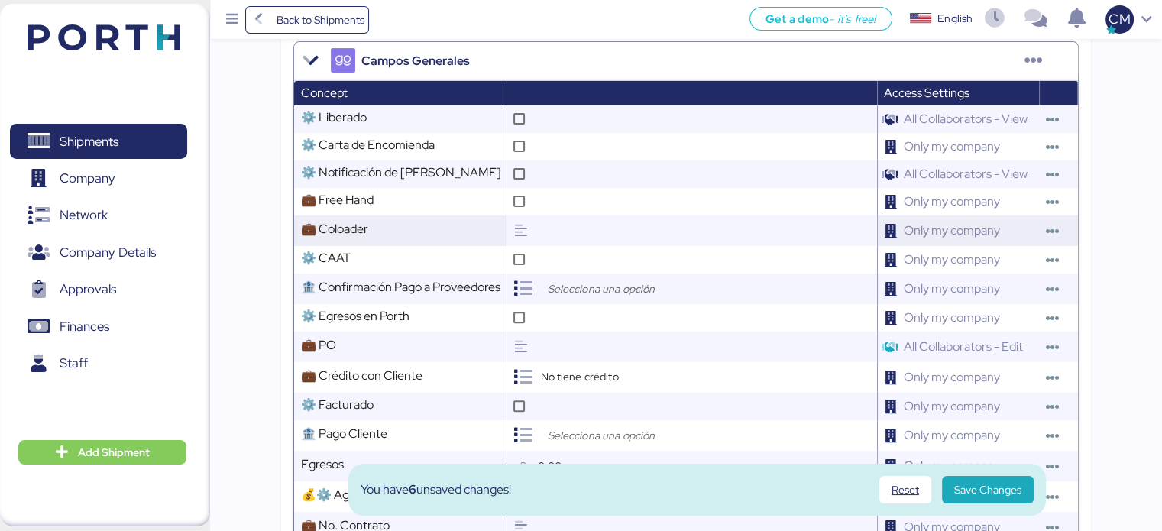
click at [600, 241] on input "text" at bounding box center [704, 230] width 343 height 31
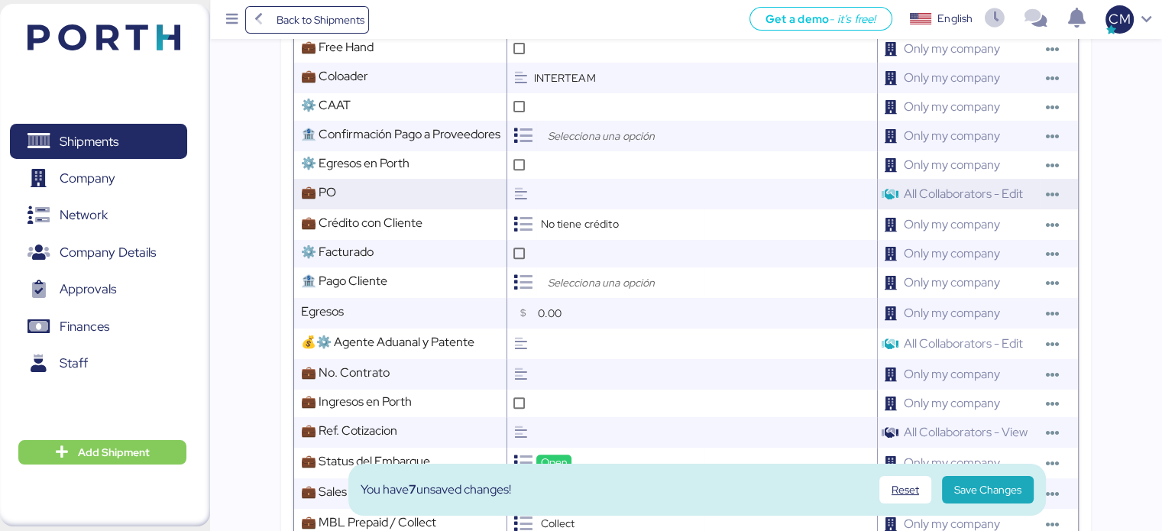
scroll to position [993, 0]
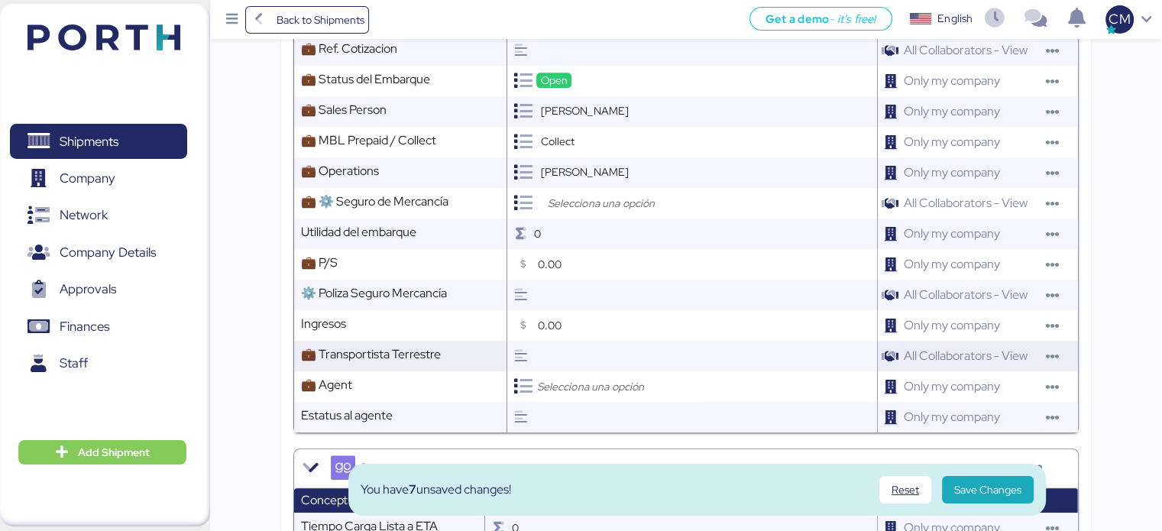
type input "INTERTEAM"
click at [576, 371] on input "text" at bounding box center [704, 356] width 343 height 31
type input "ALEMAN ESTRELLA"
click at [1004, 487] on span "Save Changes" at bounding box center [987, 489] width 67 height 18
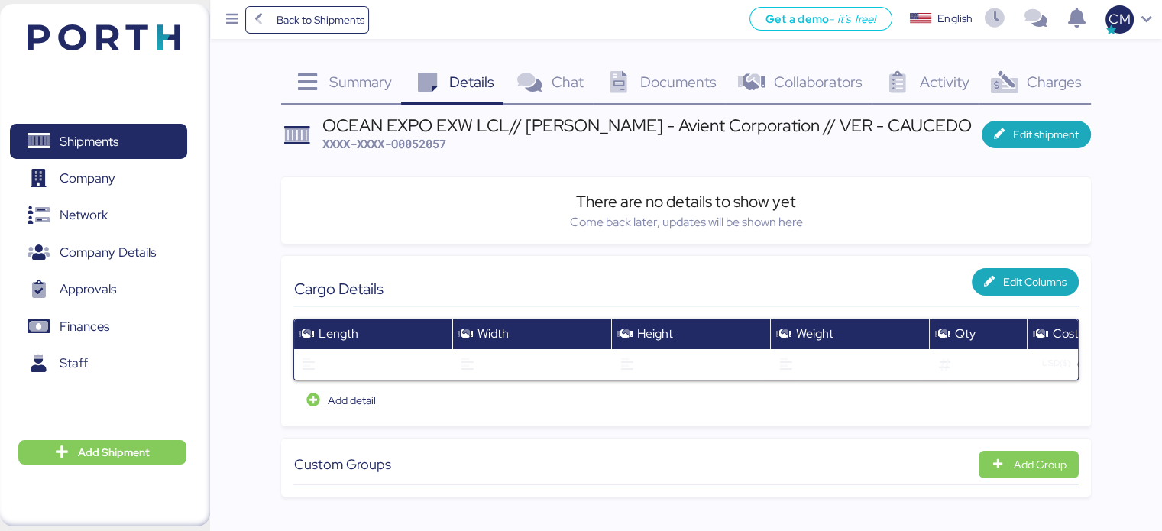
scroll to position [0, 0]
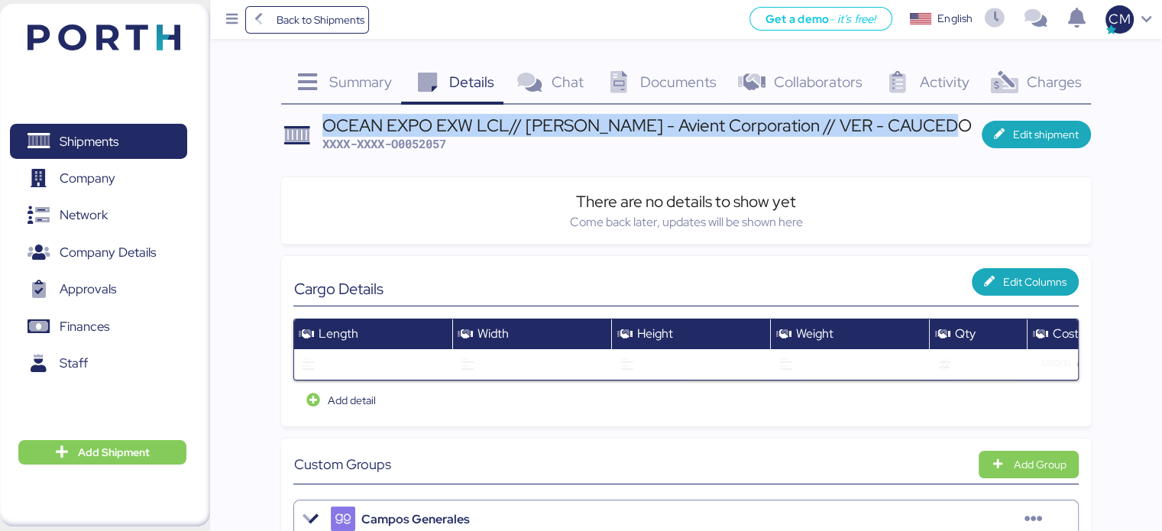
drag, startPoint x: 324, startPoint y: 121, endPoint x: 874, endPoint y: 124, distance: 550.6
click at [953, 130] on div "OCEAN EXPO EXW LCL// [PERSON_NAME] - Avient Corporation // VER - CAUCEDO" at bounding box center [646, 125] width 649 height 17
copy div "OCEAN EXPO EXW LCL// [PERSON_NAME] - Avient Corporation // VER - CAUCEDO"
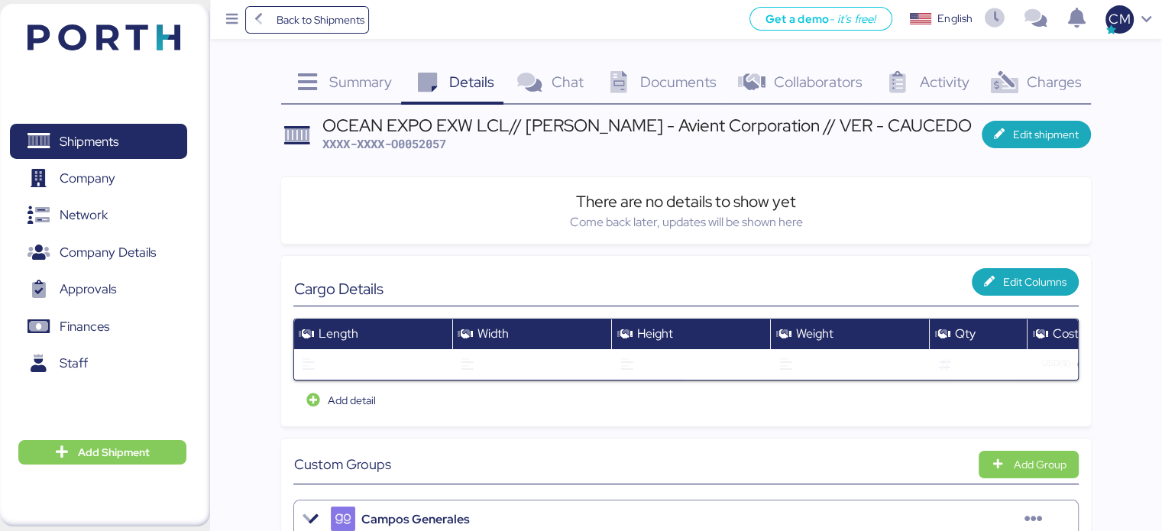
drag, startPoint x: 408, startPoint y: 134, endPoint x: 408, endPoint y: 116, distance: 17.6
click at [409, 117] on div "OCEAN EXPO EXW LCL// [PERSON_NAME] - Avient Corporation // VER - CAUCEDO" at bounding box center [646, 125] width 649 height 17
click at [408, 117] on div "OCEAN EXPO EXW LCL// [PERSON_NAME] - Avient Corporation // VER - CAUCEDO" at bounding box center [646, 125] width 649 height 17
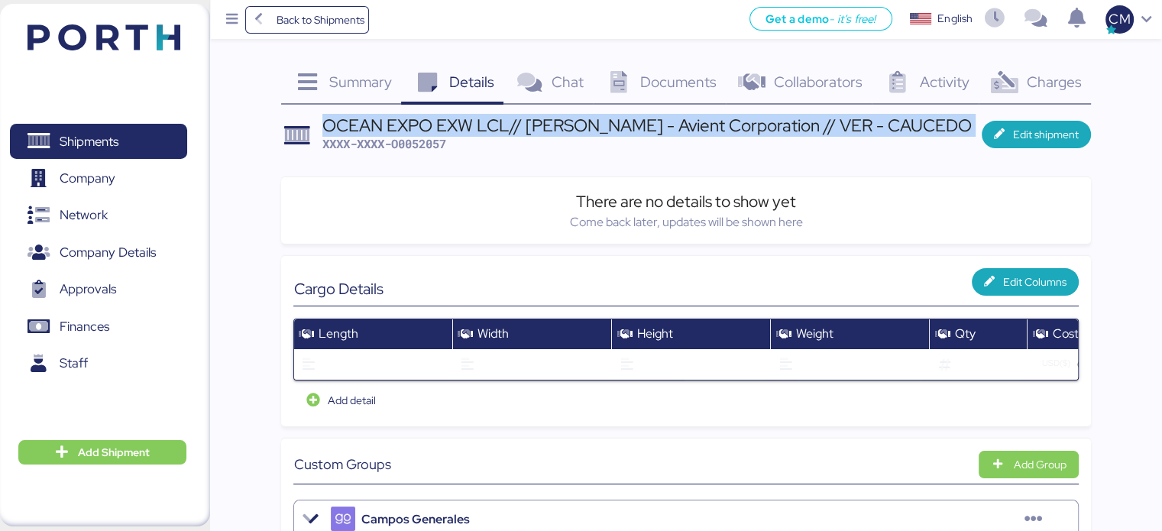
click at [408, 117] on div "OCEAN EXPO EXW LCL// [PERSON_NAME] - Avient Corporation // VER - CAUCEDO" at bounding box center [646, 125] width 649 height 17
copy div "OCEAN EXPO EXW LCL// [PERSON_NAME] - Avient Corporation // VER - CAUCEDO"
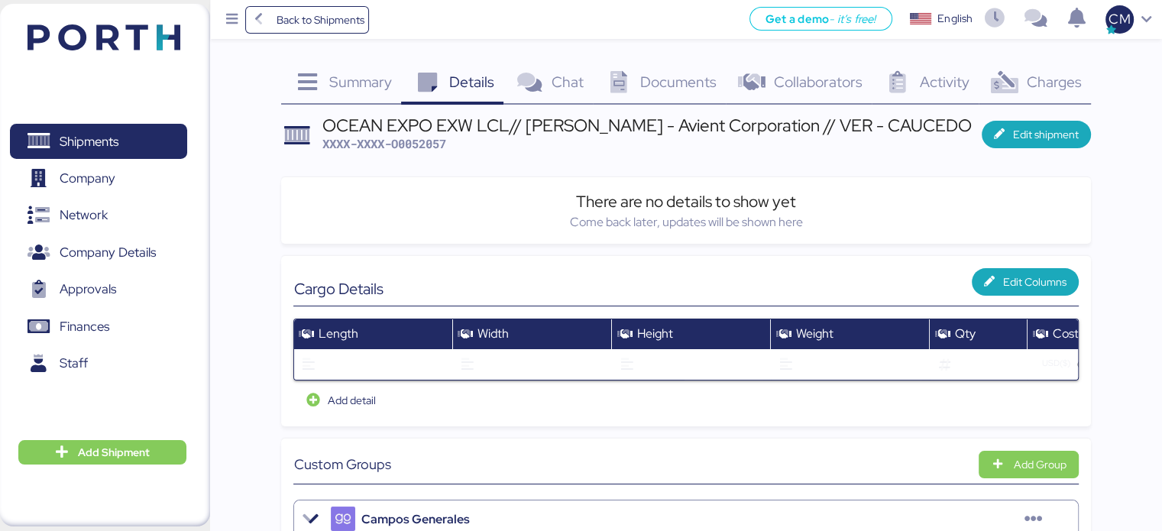
click at [420, 140] on span "XXXX-XXXX-O0052057" at bounding box center [384, 143] width 124 height 15
copy span "O0052057"
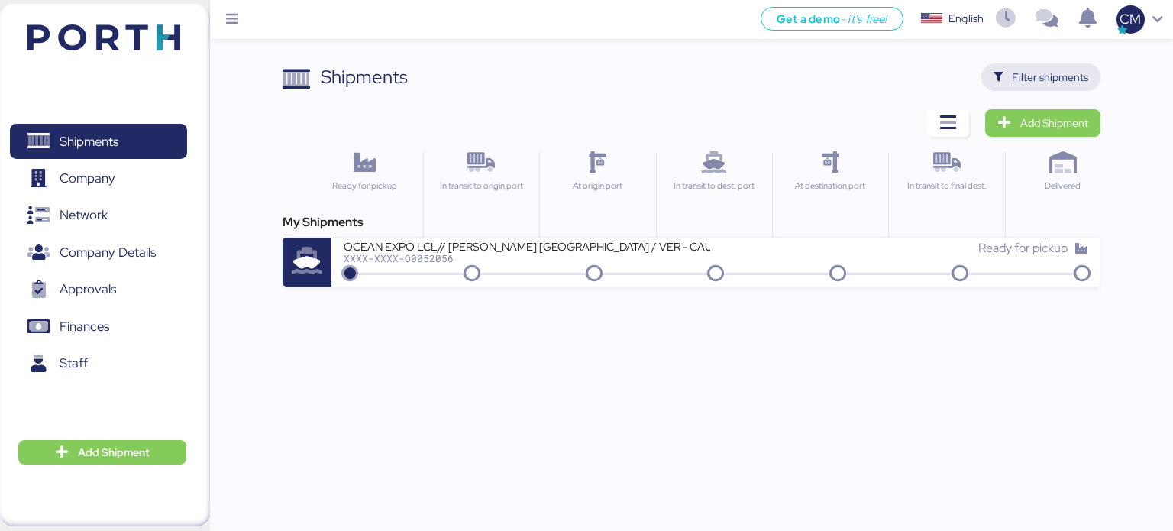
click at [1045, 74] on span "Filter shipments" at bounding box center [1050, 77] width 76 height 18
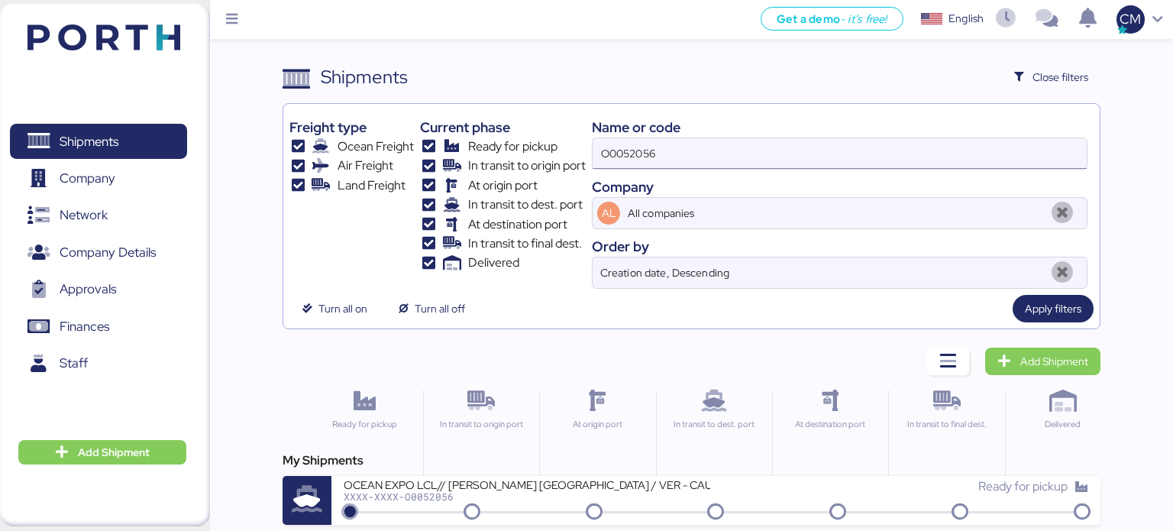
click at [666, 150] on input "O0052056" at bounding box center [840, 153] width 494 height 31
type input "O0052057"
